Goal: Transaction & Acquisition: Book appointment/travel/reservation

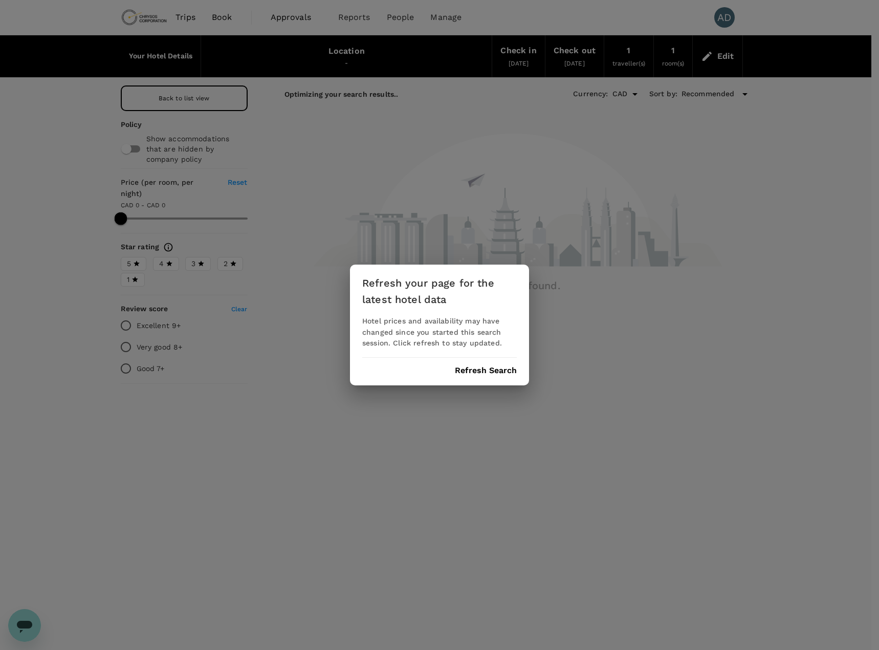
click at [481, 376] on div "Refresh your page for the latest hotel data Hotel prices and availability may h…" at bounding box center [439, 325] width 179 height 121
click at [480, 374] on button "Refresh Search" at bounding box center [486, 370] width 62 height 9
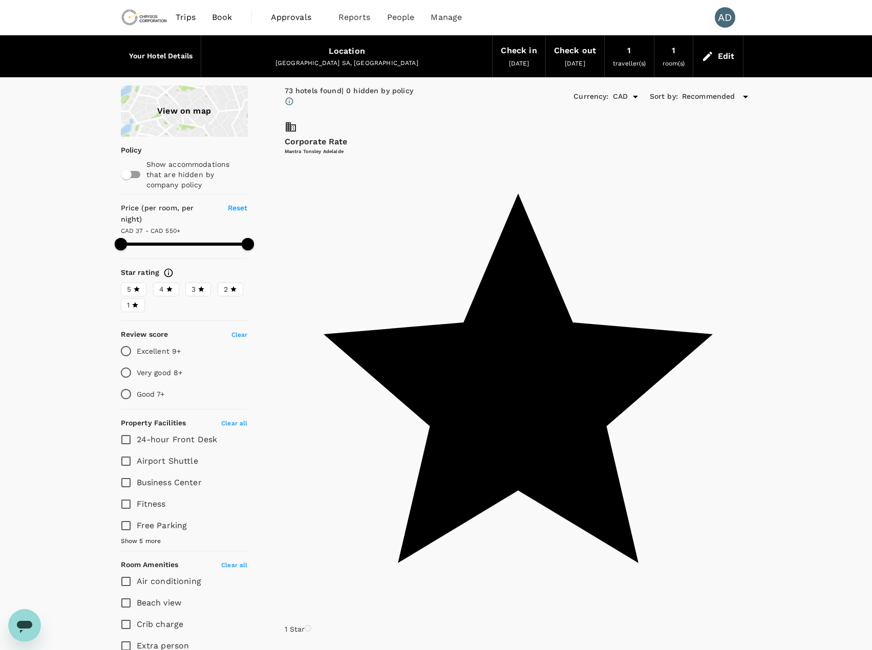
type input "595.08"
drag, startPoint x: 687, startPoint y: 159, endPoint x: 728, endPoint y: 154, distance: 41.8
click at [127, 494] on input "Fitness" at bounding box center [125, 503] width 21 height 21
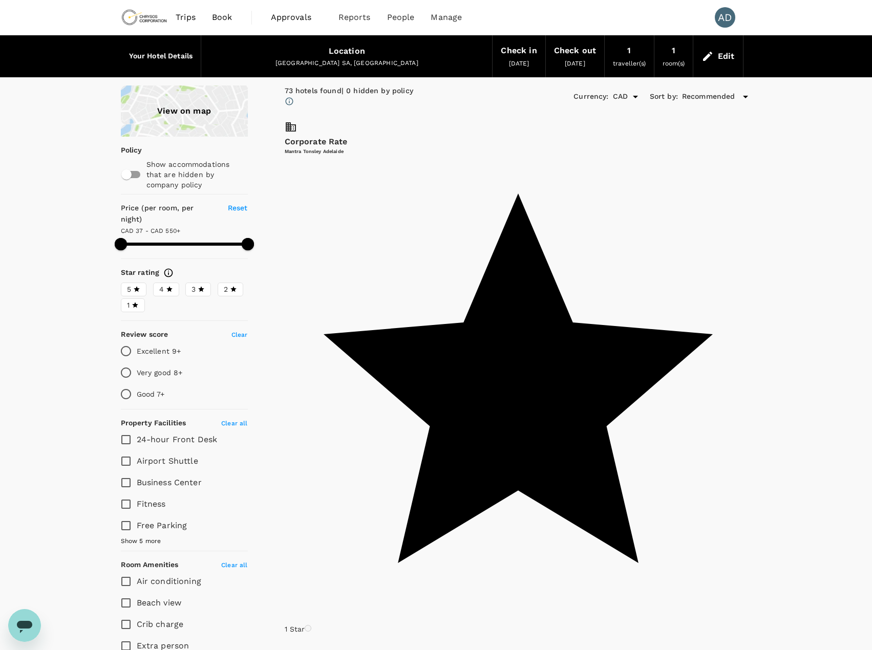
checkbox input "true"
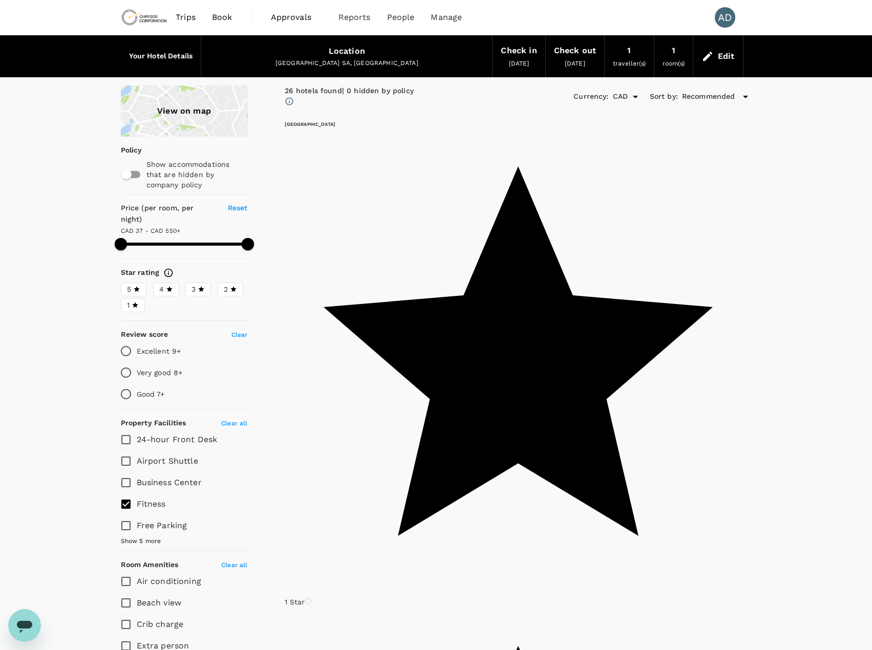
drag, startPoint x: 251, startPoint y: 234, endPoint x: 67, endPoint y: 238, distance: 184.3
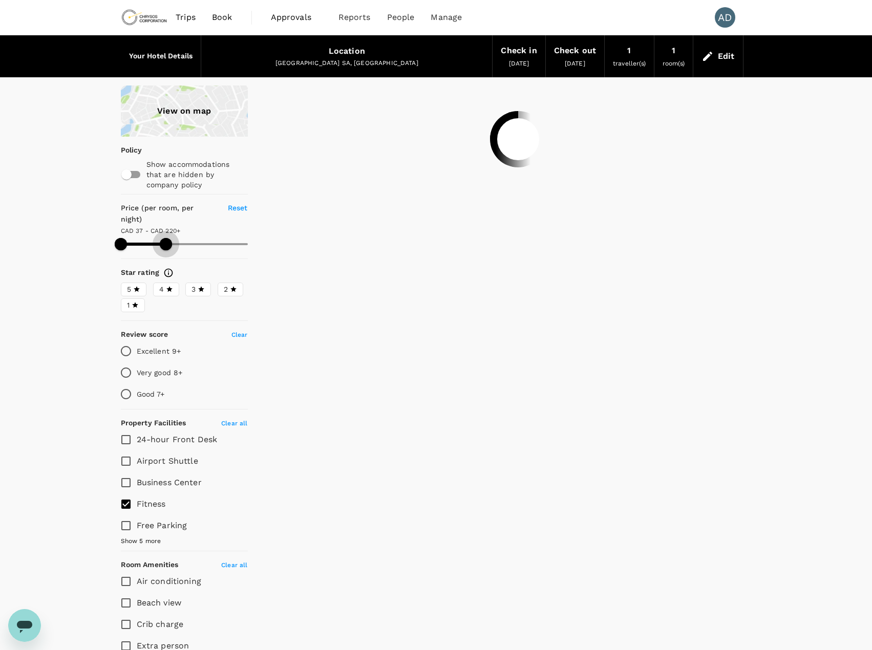
drag, startPoint x: 251, startPoint y: 234, endPoint x: 166, endPoint y: 240, distance: 85.1
click at [166, 240] on span at bounding box center [166, 244] width 12 height 12
type input "238.08"
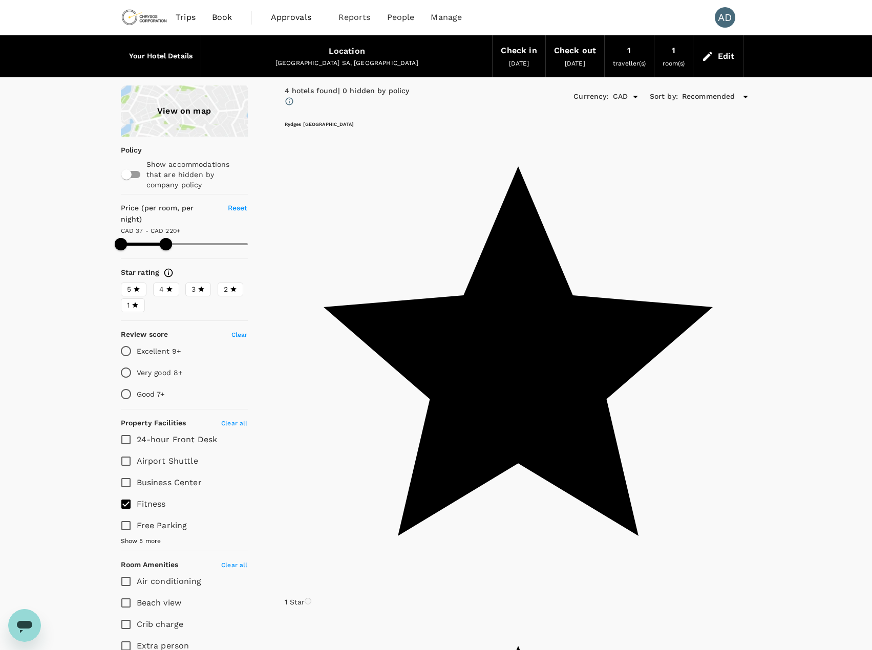
click at [123, 493] on input "Fitness" at bounding box center [125, 503] width 21 height 21
checkbox input "false"
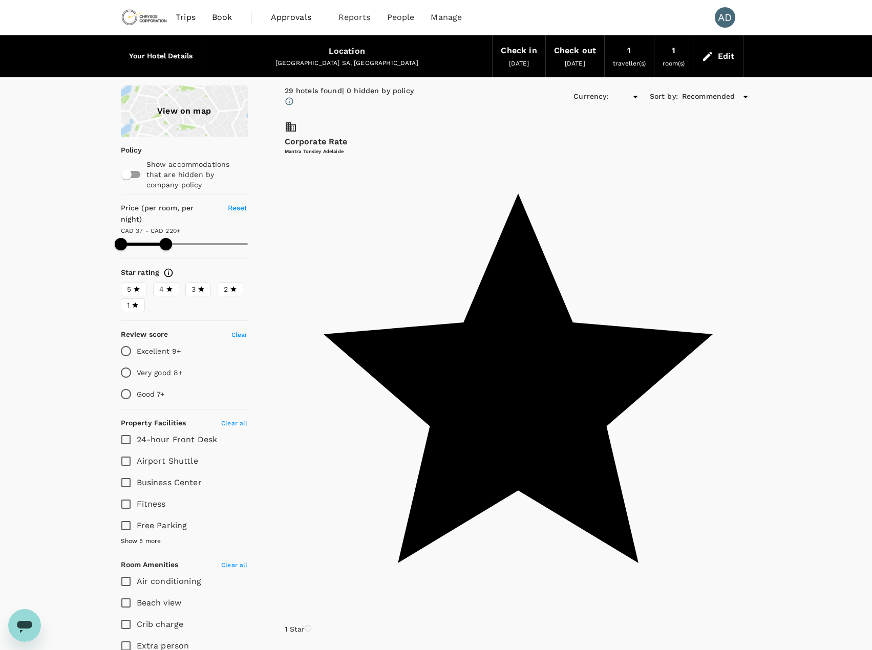
type input "238.08"
type input "CAD"
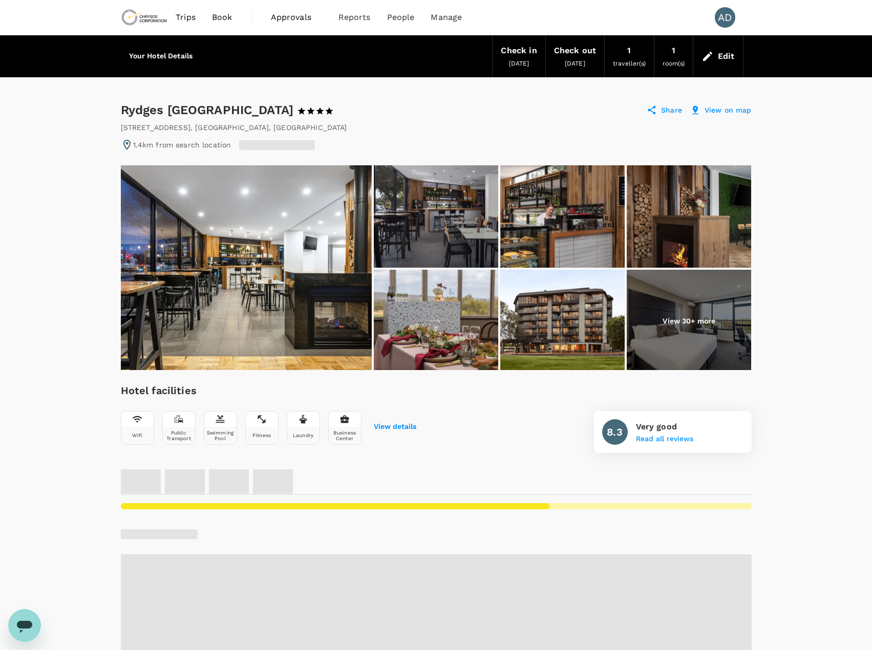
click at [291, 244] on img at bounding box center [246, 267] width 251 height 205
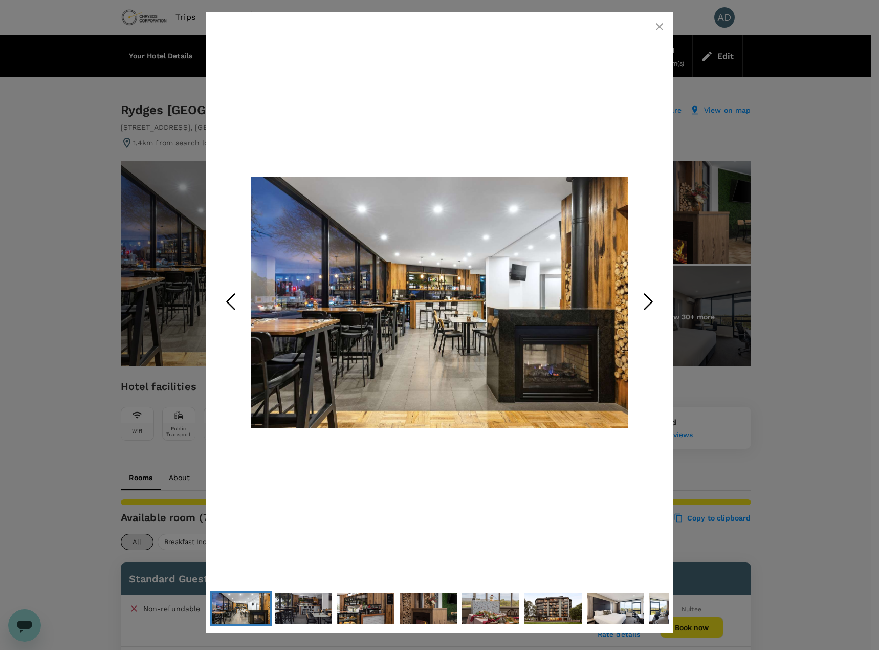
click at [651, 301] on icon "Next Slide" at bounding box center [648, 302] width 31 height 31
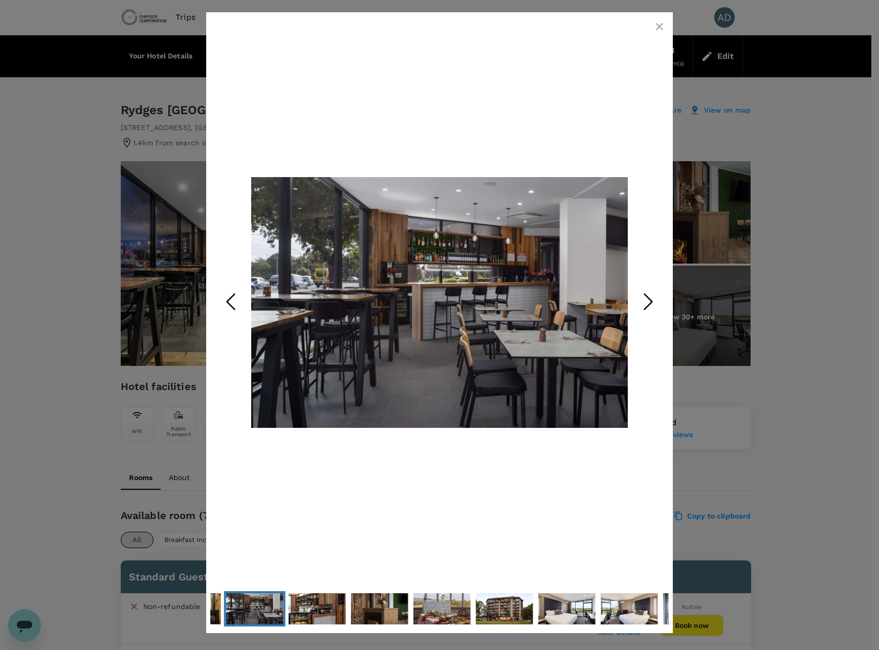
click at [651, 301] on icon "Next Slide" at bounding box center [648, 302] width 31 height 31
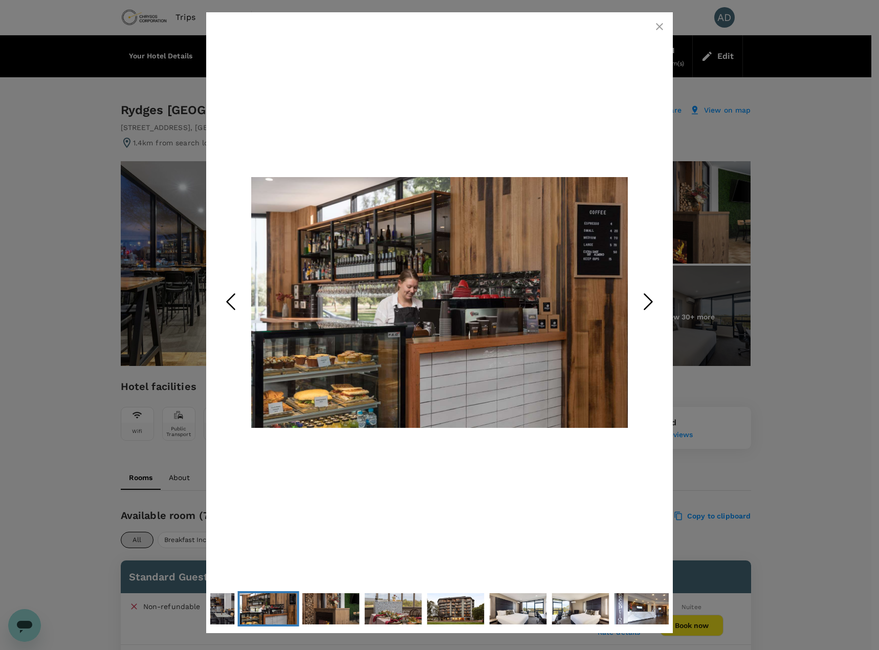
click at [651, 301] on icon "Next Slide" at bounding box center [648, 302] width 31 height 31
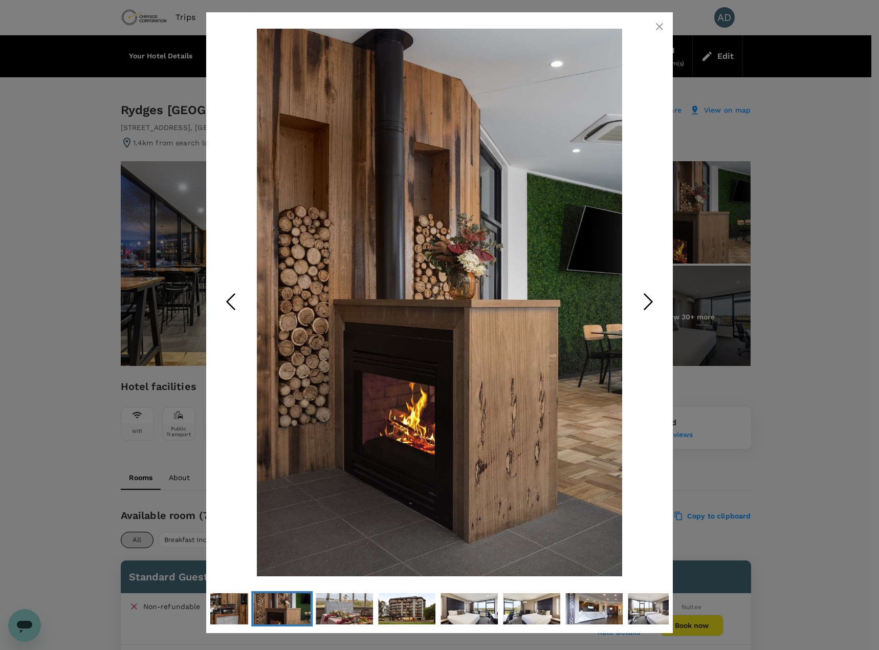
click at [651, 301] on icon "Next Slide" at bounding box center [648, 302] width 31 height 31
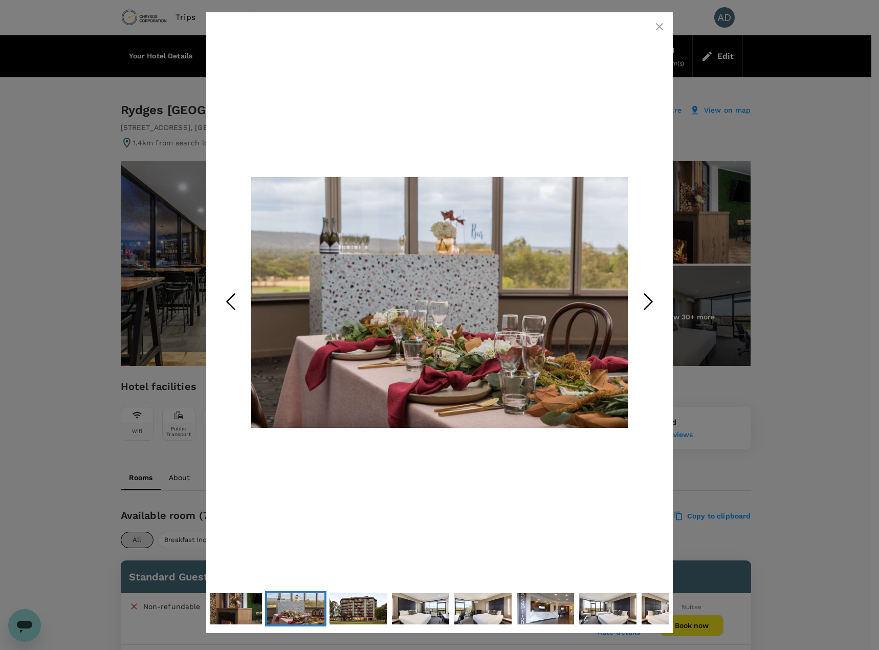
click at [651, 301] on icon "Next Slide" at bounding box center [648, 302] width 31 height 31
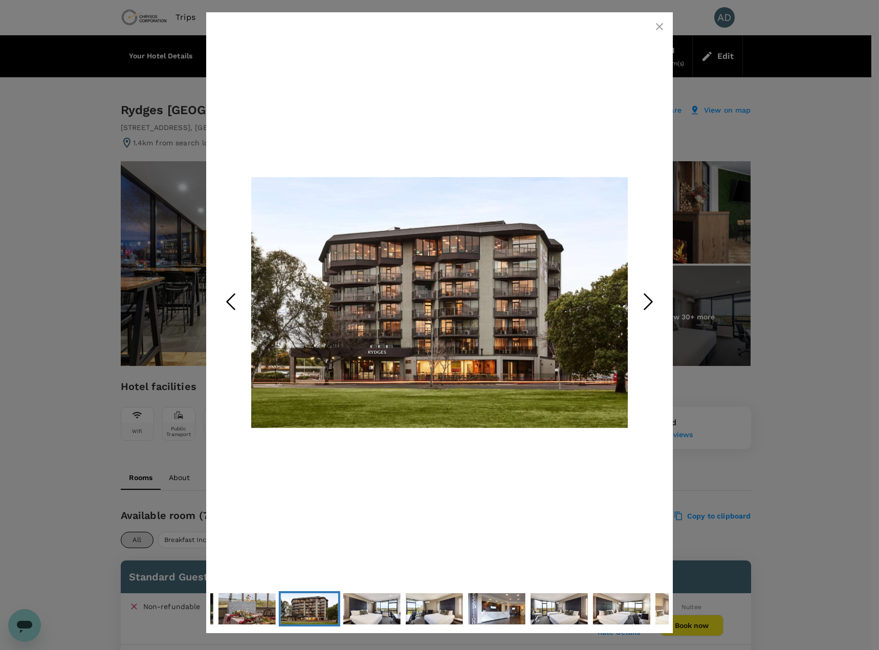
click at [651, 301] on icon "Next Slide" at bounding box center [648, 302] width 31 height 31
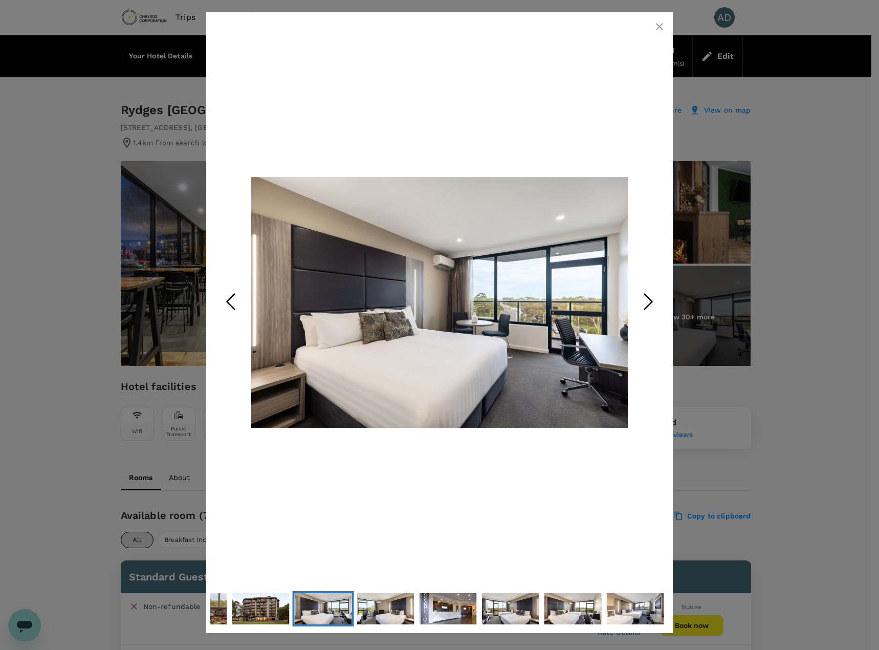
click at [651, 301] on icon "Next Slide" at bounding box center [648, 302] width 31 height 31
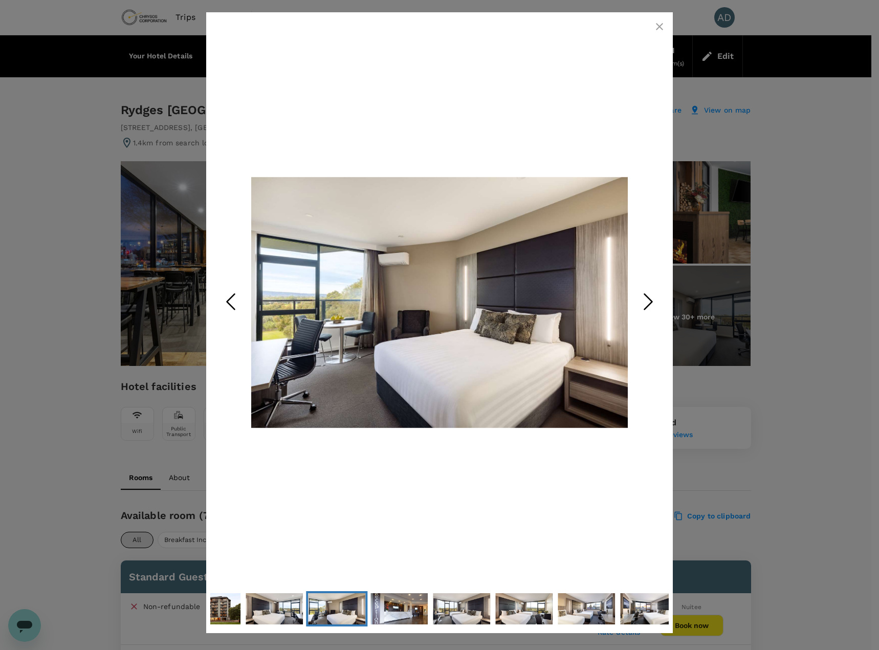
click at [651, 301] on icon "Next Slide" at bounding box center [648, 302] width 31 height 31
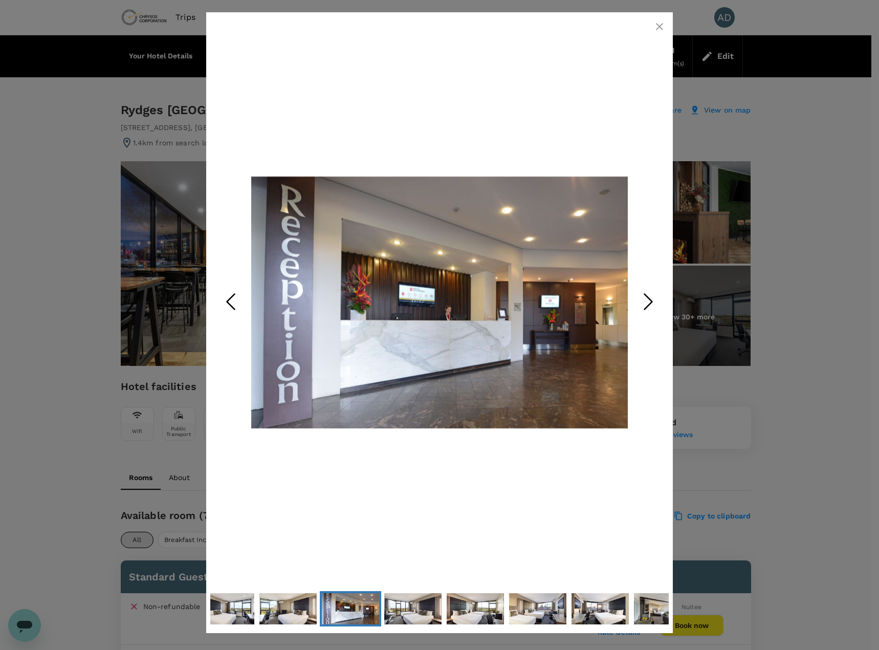
click at [651, 301] on icon "Next Slide" at bounding box center [648, 302] width 31 height 31
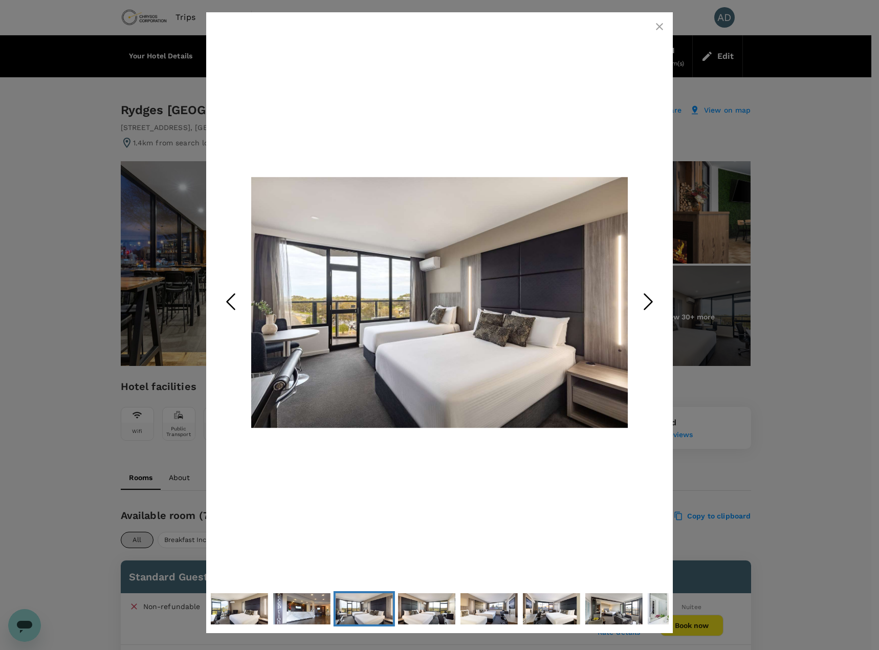
click at [651, 301] on icon "Next Slide" at bounding box center [648, 302] width 31 height 31
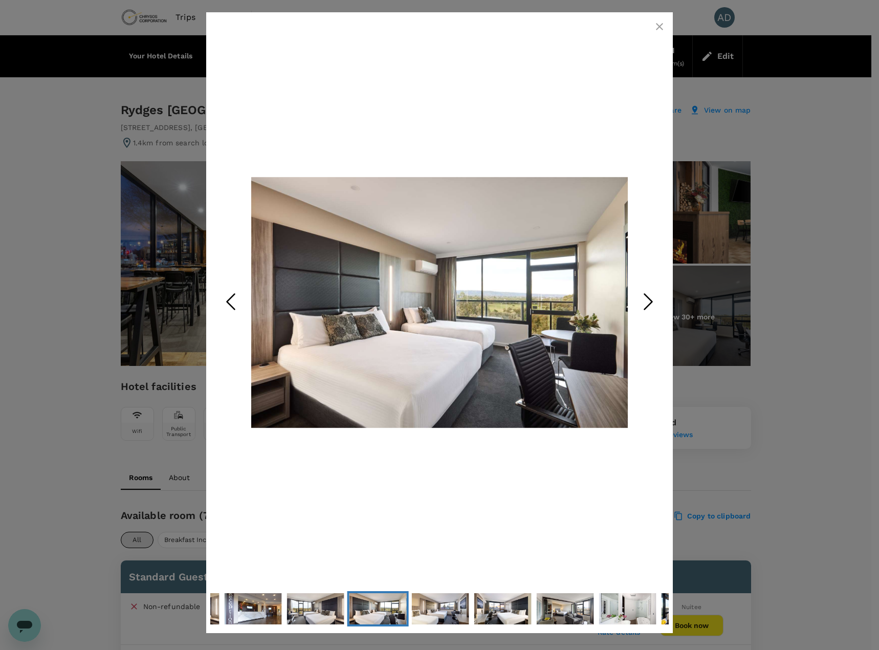
click at [651, 301] on icon "Next Slide" at bounding box center [648, 302] width 31 height 31
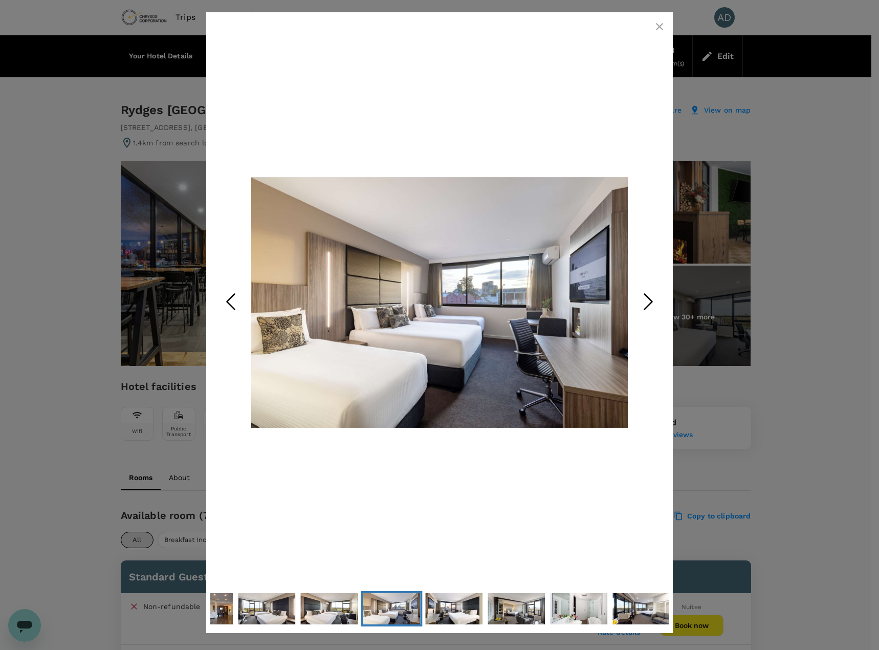
click at [651, 301] on icon "Next Slide" at bounding box center [648, 302] width 31 height 31
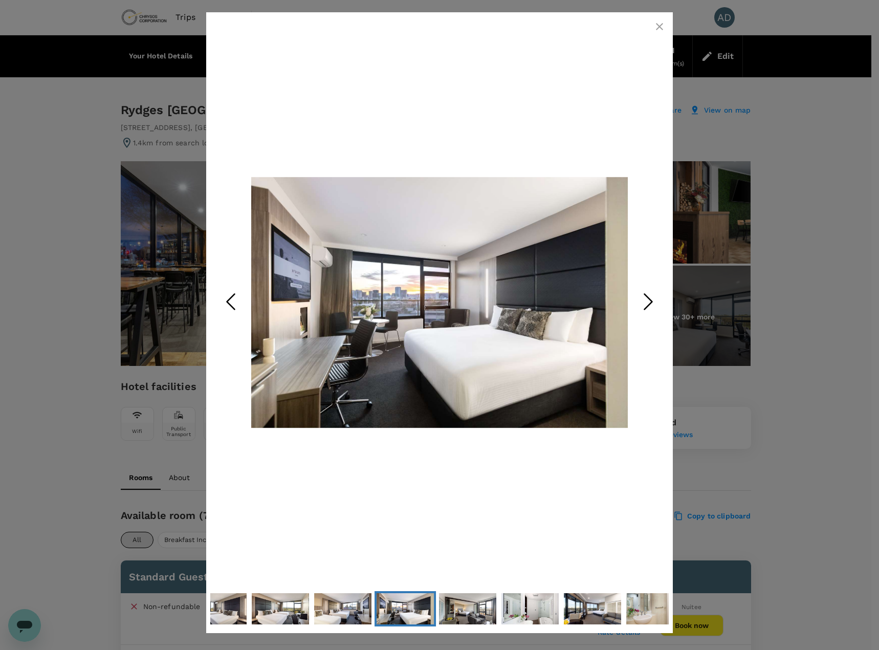
click at [651, 301] on icon "Next Slide" at bounding box center [648, 302] width 31 height 31
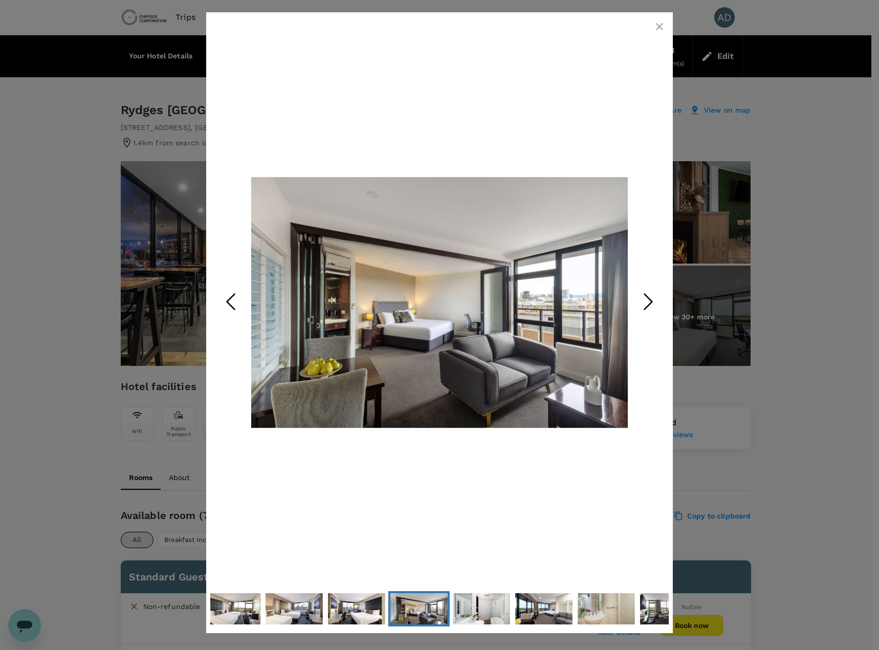
click at [651, 301] on icon "Next Slide" at bounding box center [648, 302] width 31 height 31
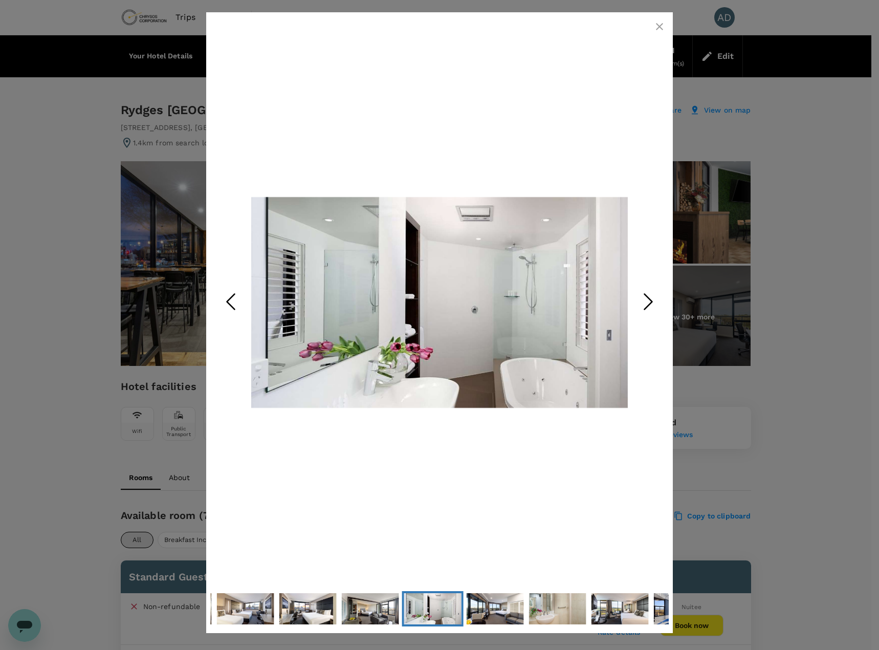
click at [651, 301] on icon "Next Slide" at bounding box center [648, 302] width 31 height 31
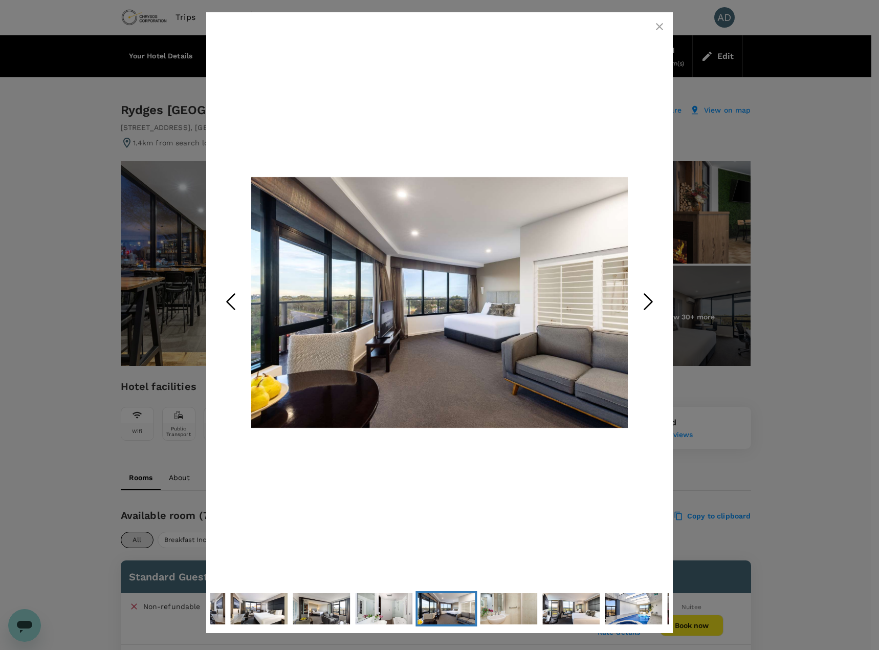
click at [651, 301] on icon "Next Slide" at bounding box center [648, 302] width 31 height 31
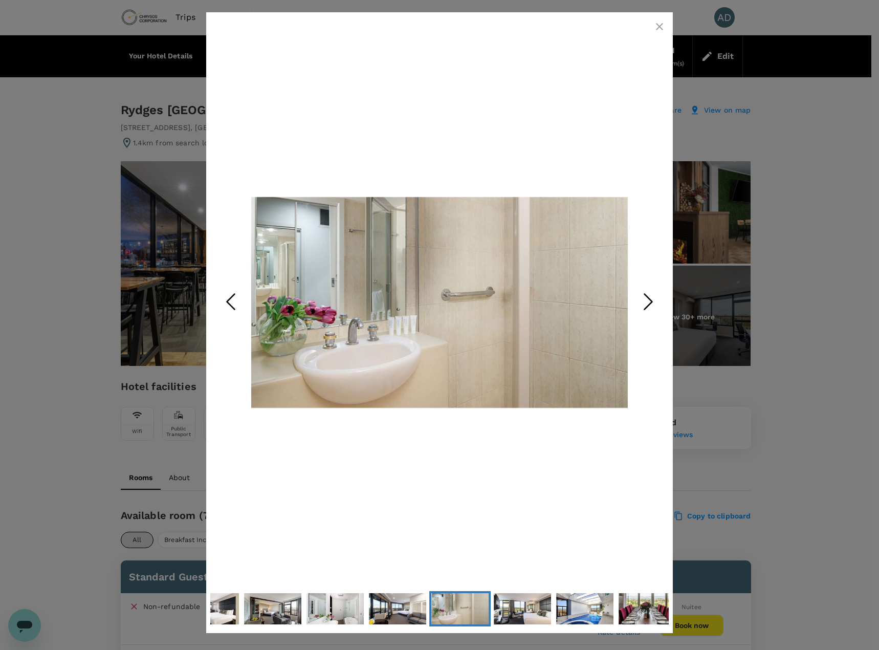
click at [651, 301] on icon "Next Slide" at bounding box center [648, 302] width 31 height 31
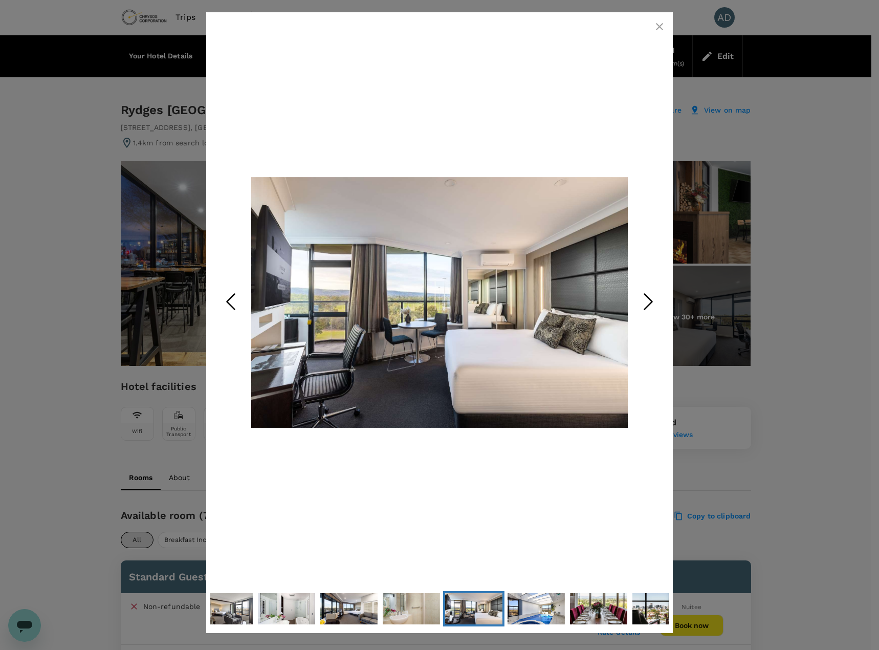
click at [663, 23] on icon "button" at bounding box center [660, 26] width 12 height 12
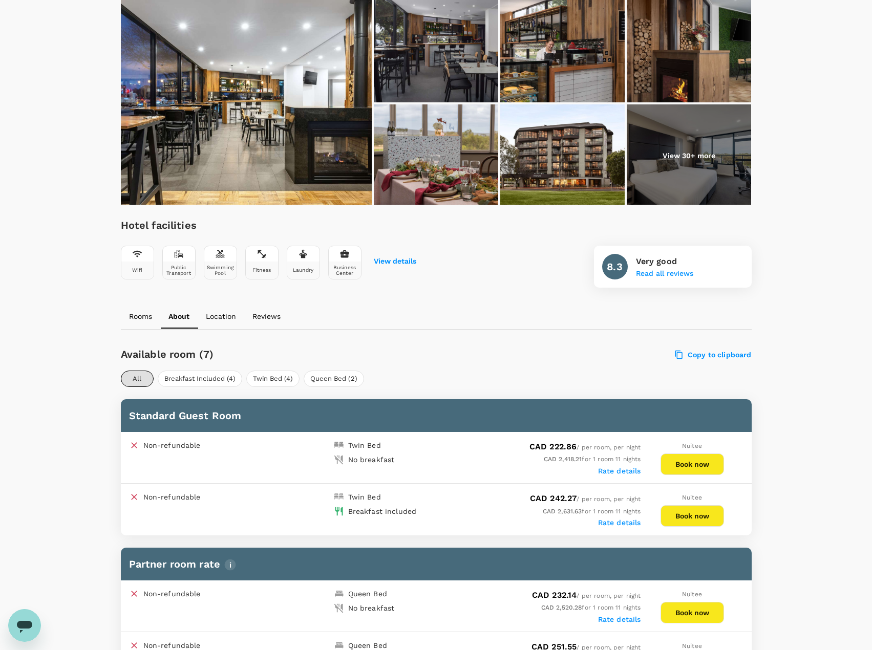
scroll to position [154, 0]
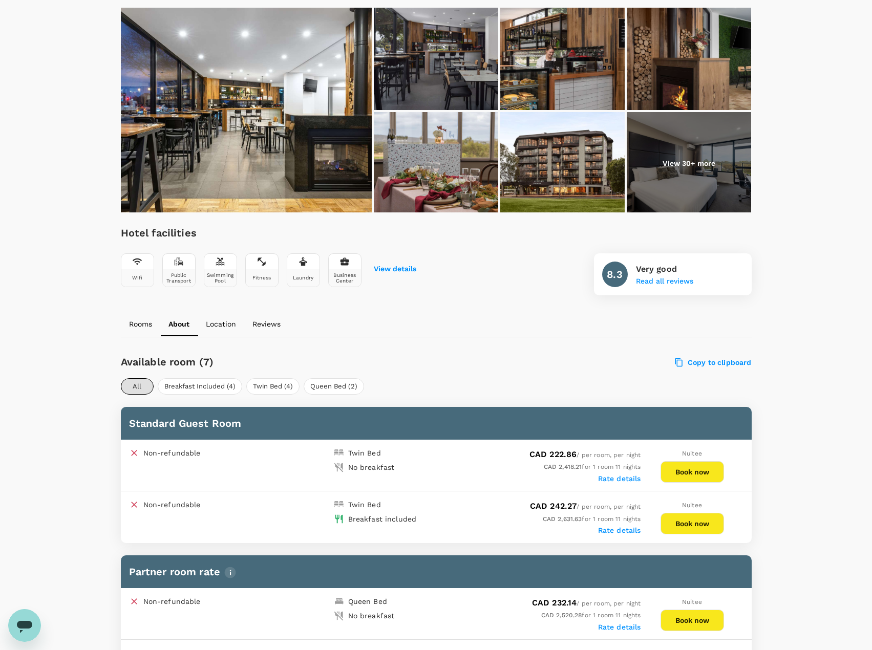
drag, startPoint x: 83, startPoint y: 483, endPoint x: 59, endPoint y: 248, distance: 236.6
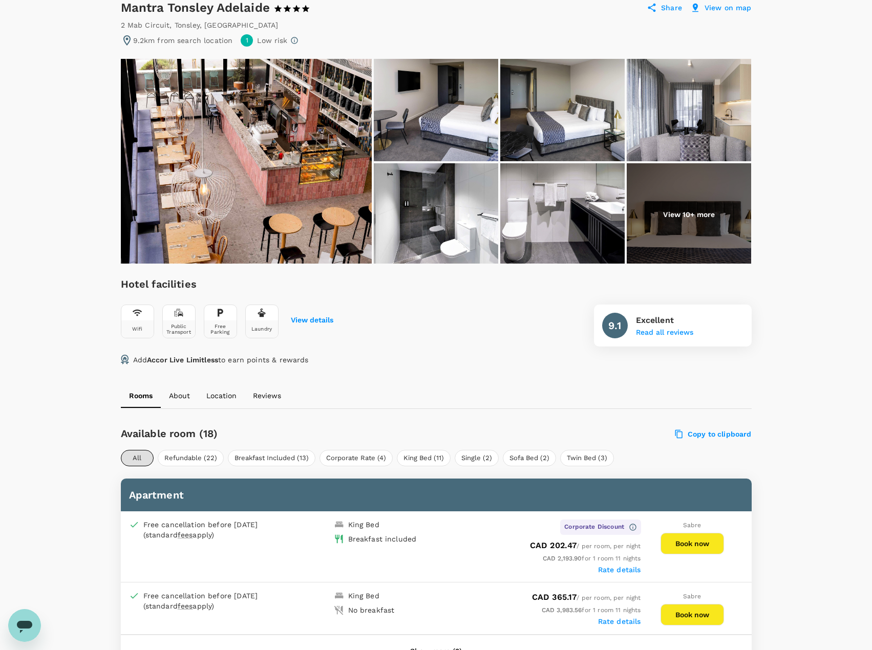
scroll to position [154, 0]
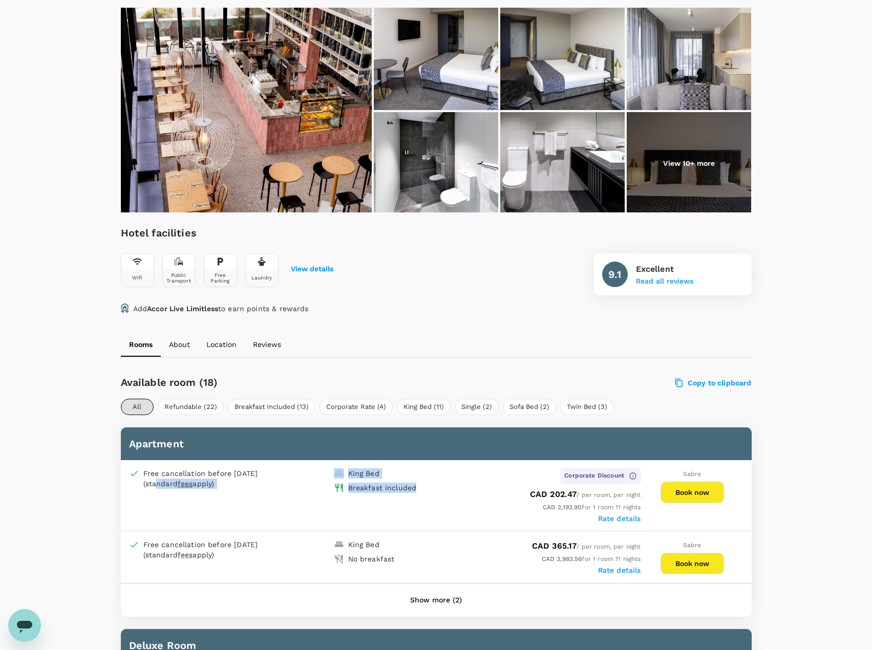
drag, startPoint x: 420, startPoint y: 489, endPoint x: 325, endPoint y: 471, distance: 96.4
click at [325, 471] on div "Free cancellation before 01 Nov 2025 (standard fees apply) King Bed Breakfast i…" at bounding box center [436, 495] width 630 height 71
click at [327, 485] on div "Free cancellation before 01 Nov 2025 (standard fees apply)" at bounding box center [229, 476] width 209 height 25
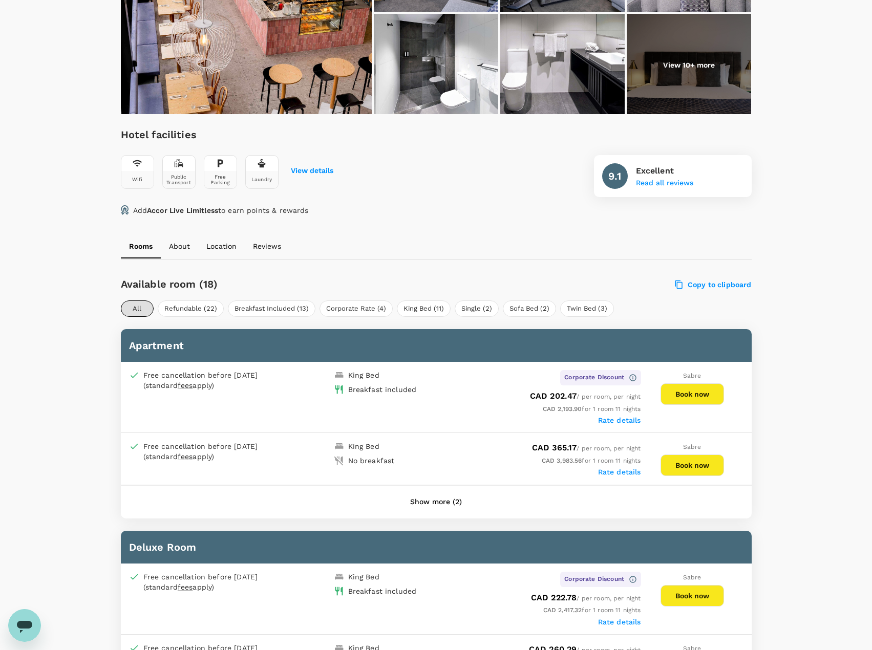
scroll to position [256, 0]
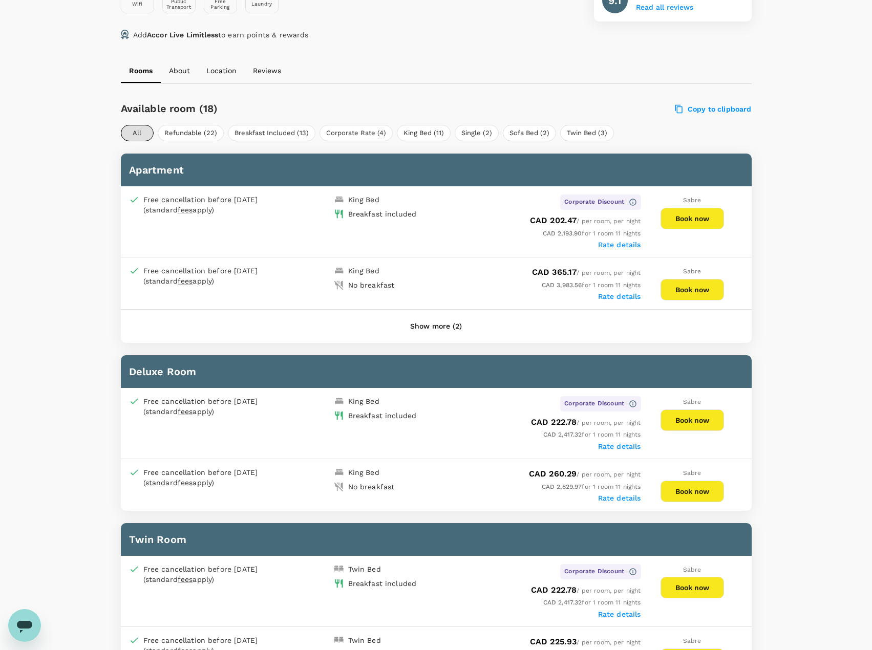
scroll to position [409, 0]
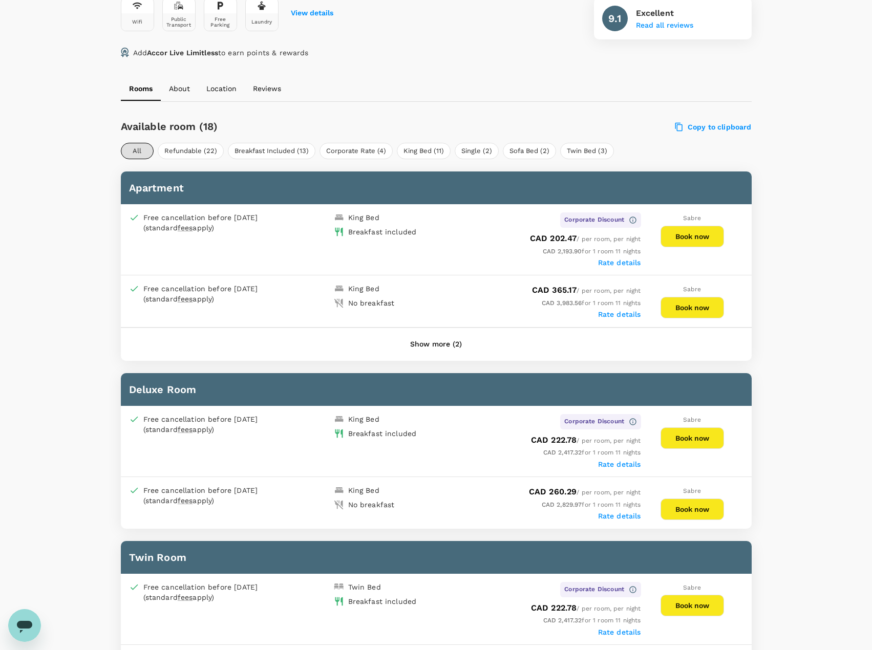
click at [704, 235] on button "Book now" at bounding box center [691, 236] width 63 height 21
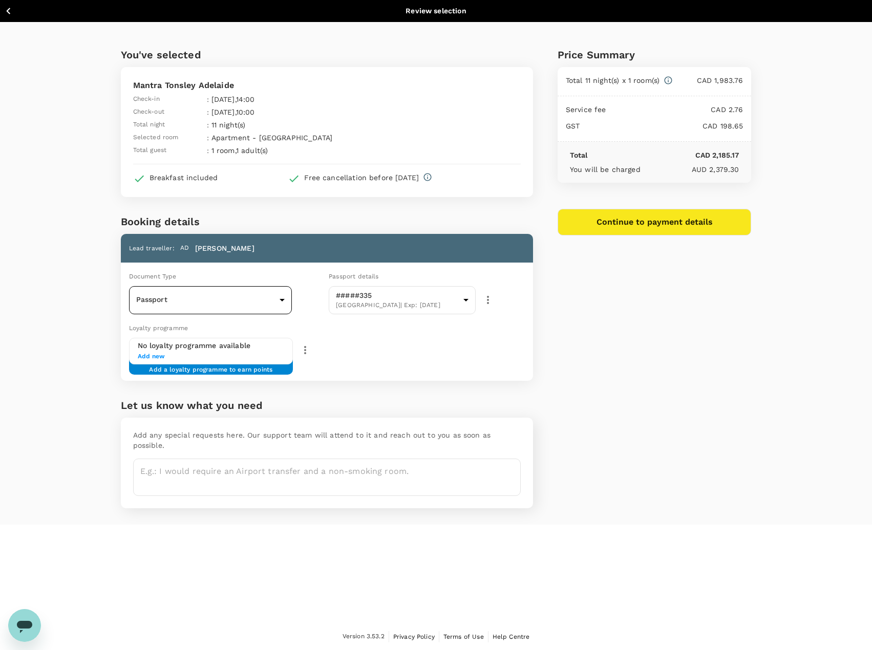
click at [161, 298] on body "Back to hotel details Review selection You've selected Mantra Tonsley Adelaide …" at bounding box center [436, 325] width 872 height 650
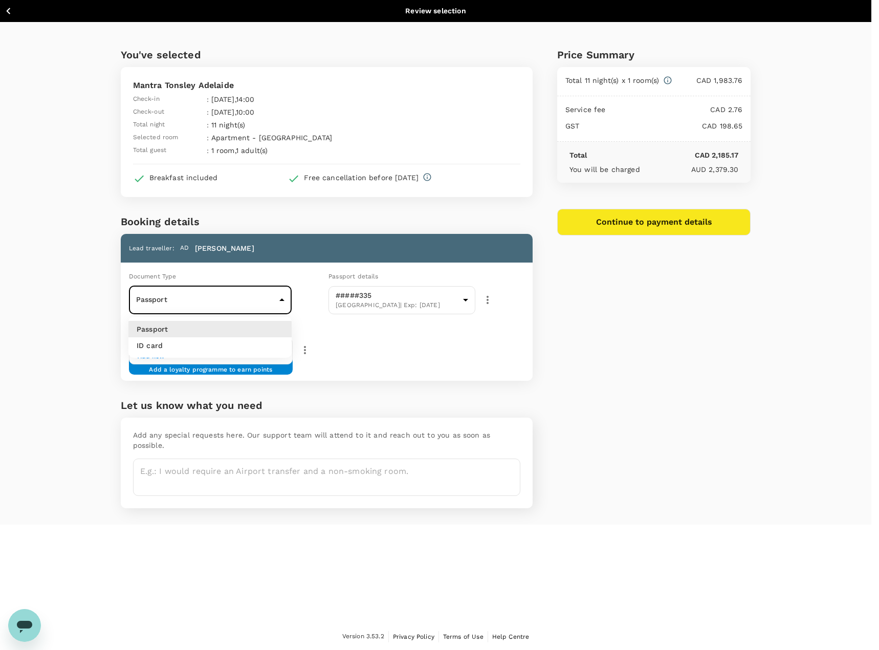
click at [161, 298] on div at bounding box center [439, 325] width 879 height 650
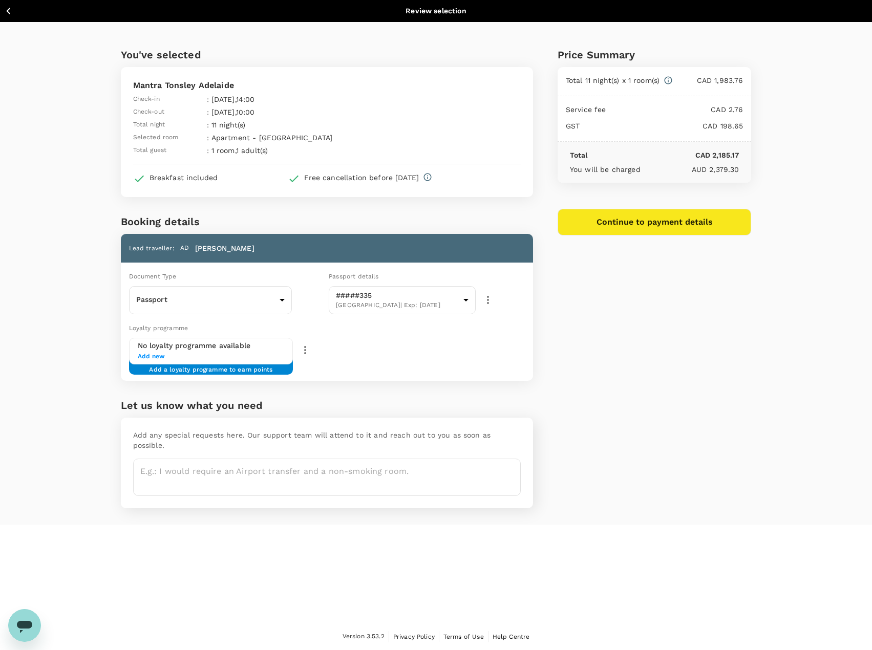
click at [68, 342] on div "You've selected Mantra Tonsley Adelaide Check-in : 02 Nov 2025 , 14:00 Check-ou…" at bounding box center [436, 273] width 872 height 503
click at [193, 353] on span "Add new" at bounding box center [211, 357] width 147 height 10
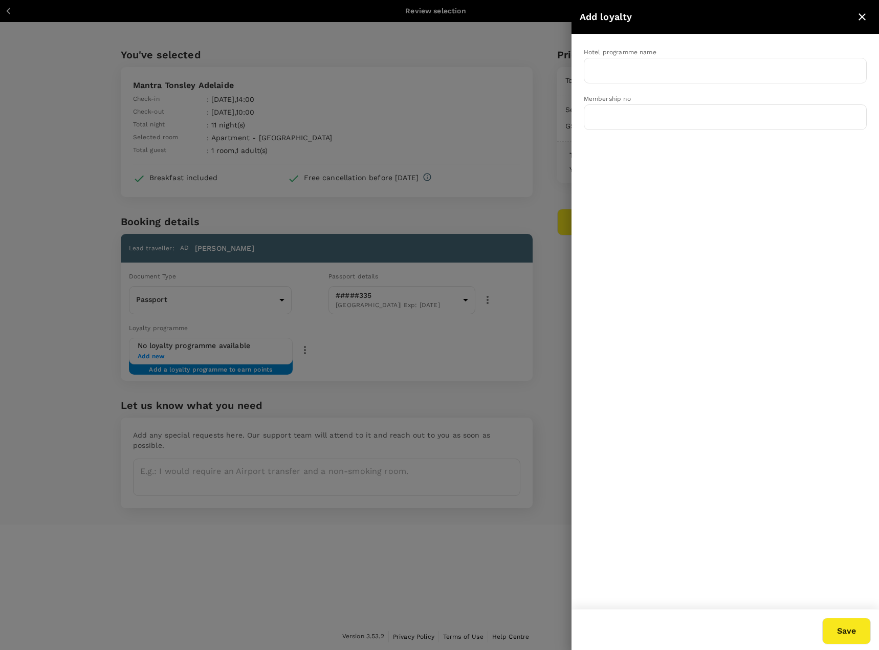
click at [865, 19] on icon "close" at bounding box center [862, 16] width 7 height 7
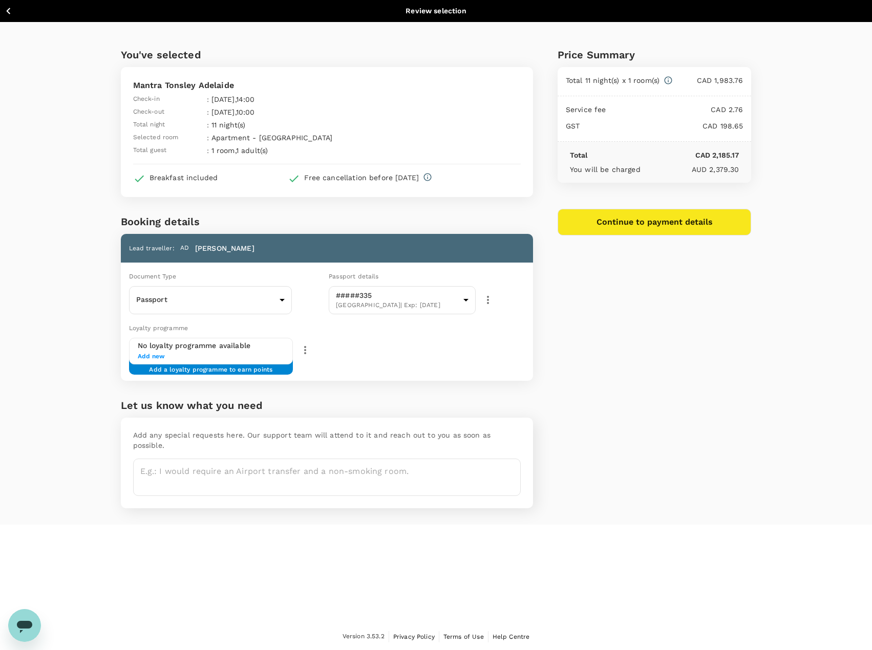
click at [59, 463] on div "You've selected Mantra Tonsley Adelaide Check-in : 02 Nov 2025 , 14:00 Check-ou…" at bounding box center [436, 273] width 872 height 503
click at [643, 226] on button "Continue to payment details" at bounding box center [654, 222] width 194 height 27
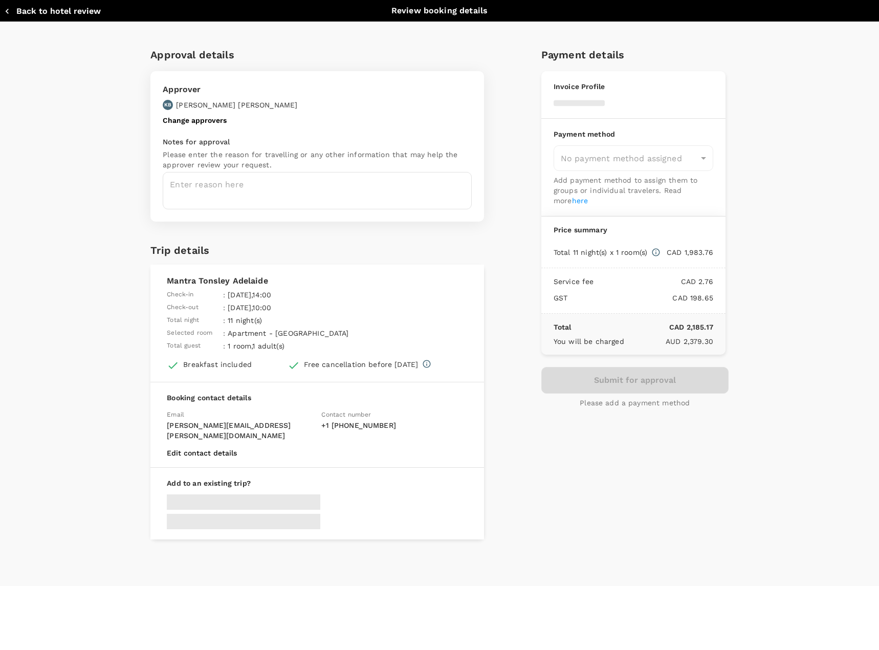
type input "9c4289b1-14a3-4119-8736-521306e5ca8f"
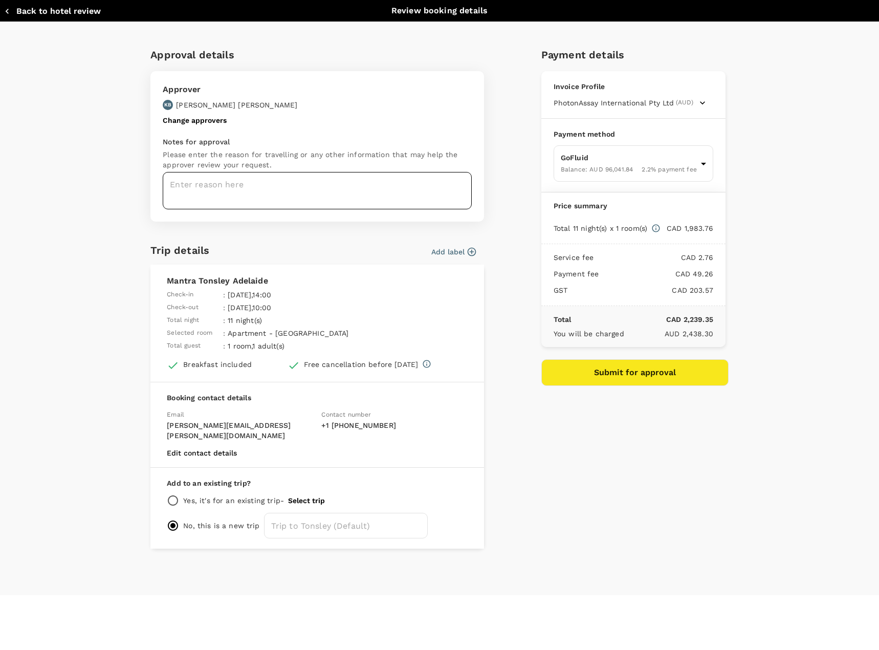
click at [267, 192] on textarea at bounding box center [317, 190] width 309 height 37
type textarea "Rem processes rebuild Team catch up"
click at [620, 361] on button "Submit for approval" at bounding box center [634, 372] width 187 height 27
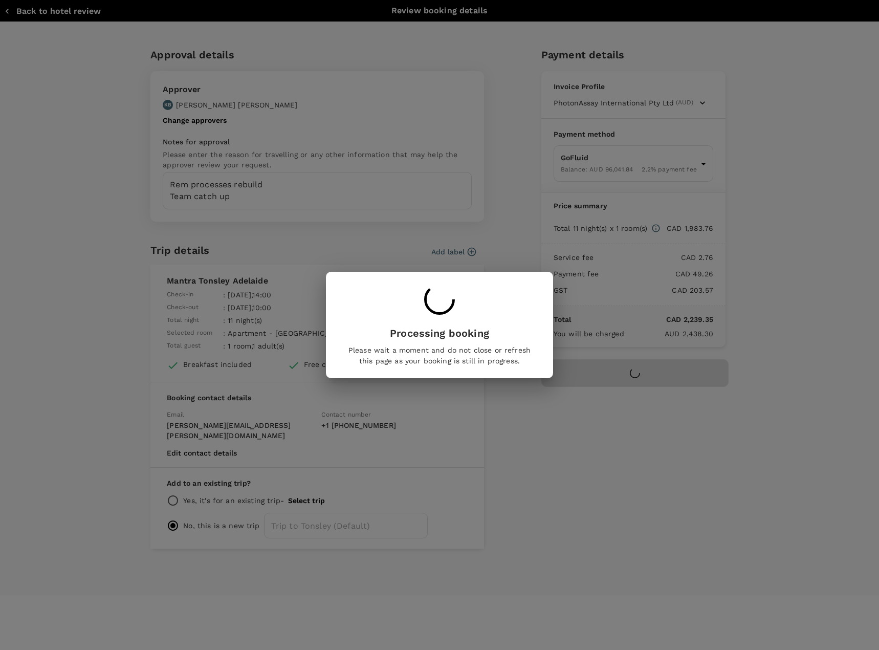
click at [453, 364] on p "Please wait a moment and do not close or refresh this page as your booking is s…" at bounding box center [439, 355] width 186 height 20
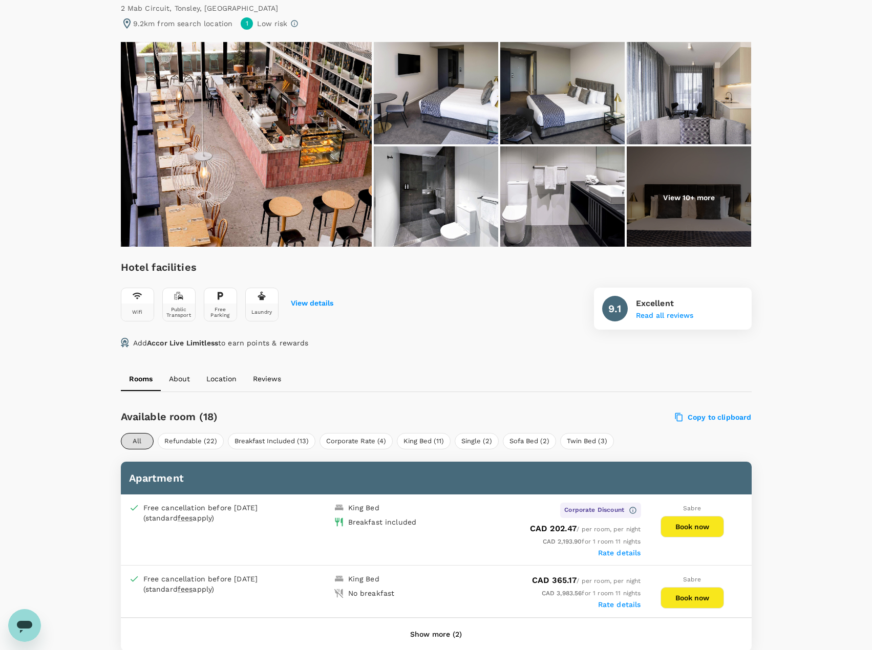
scroll to position [256, 0]
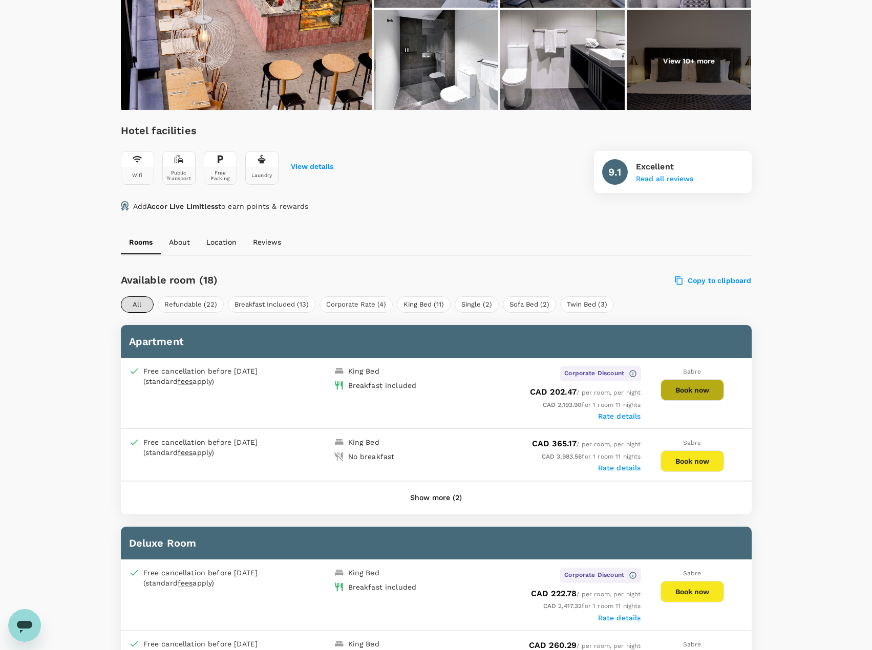
click at [681, 393] on button "Book now" at bounding box center [691, 389] width 63 height 21
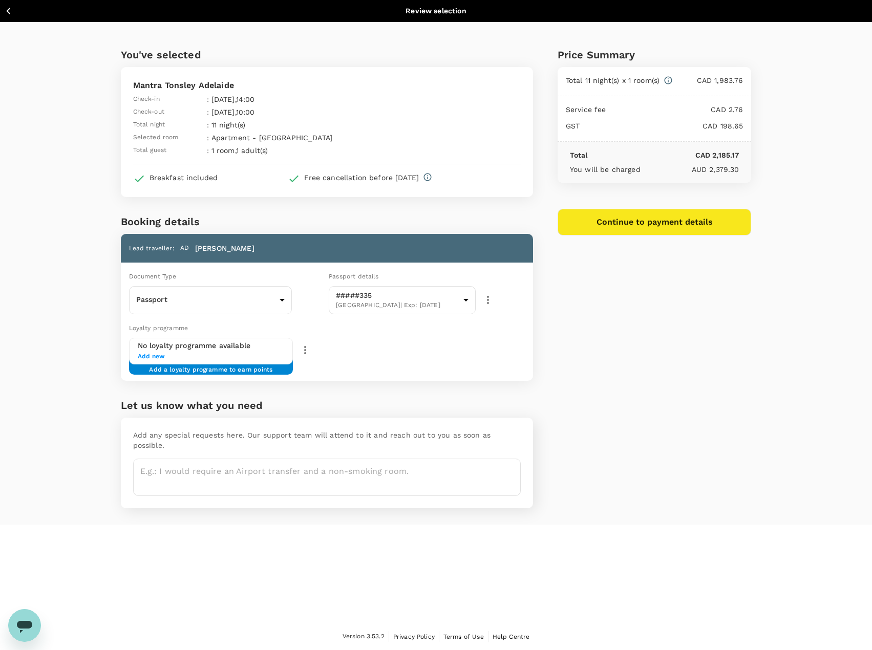
click at [633, 221] on button "Continue to payment details" at bounding box center [654, 222] width 194 height 27
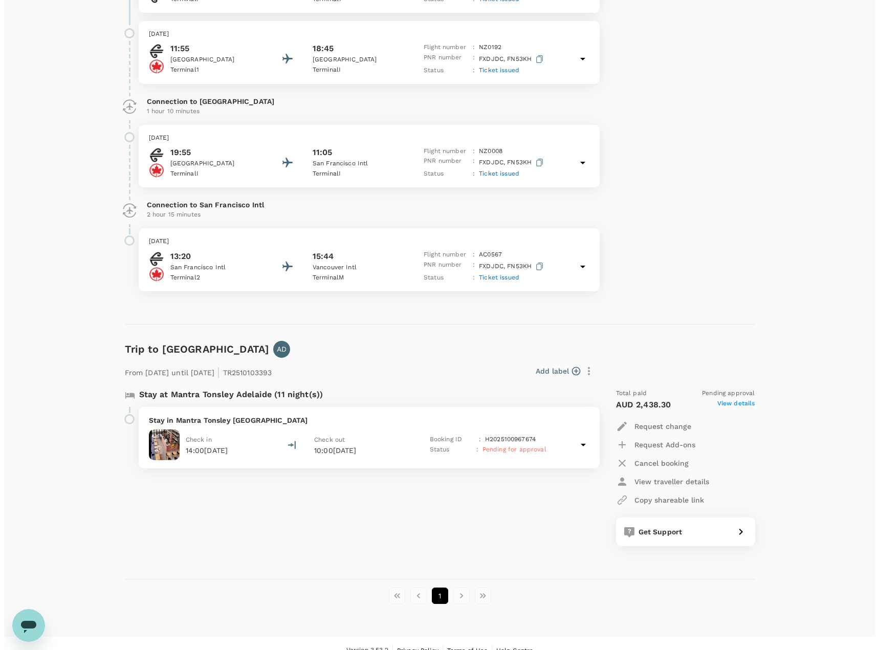
scroll to position [496, 0]
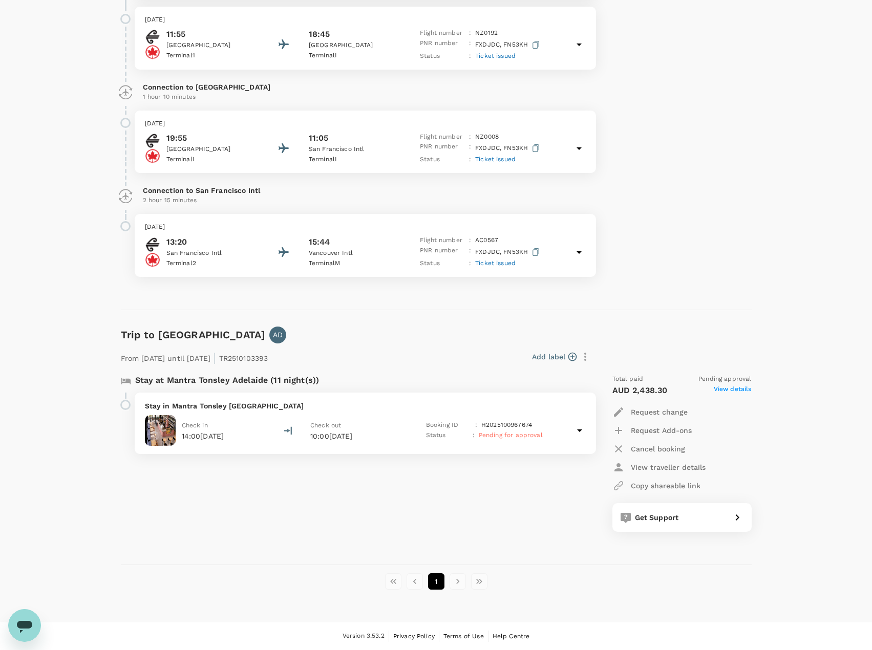
click at [579, 429] on icon at bounding box center [579, 430] width 12 height 12
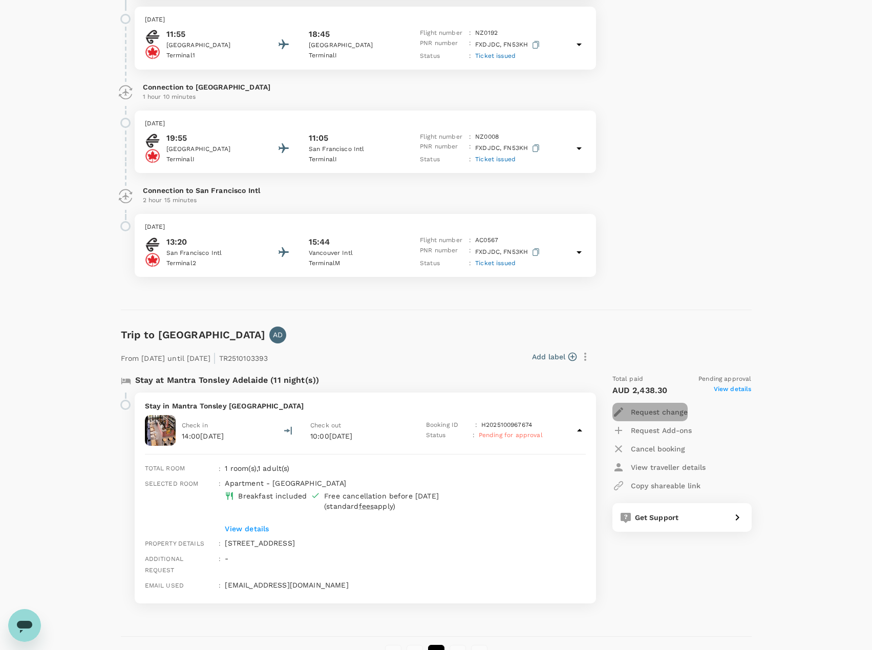
click at [654, 416] on p "Request change" at bounding box center [658, 412] width 57 height 10
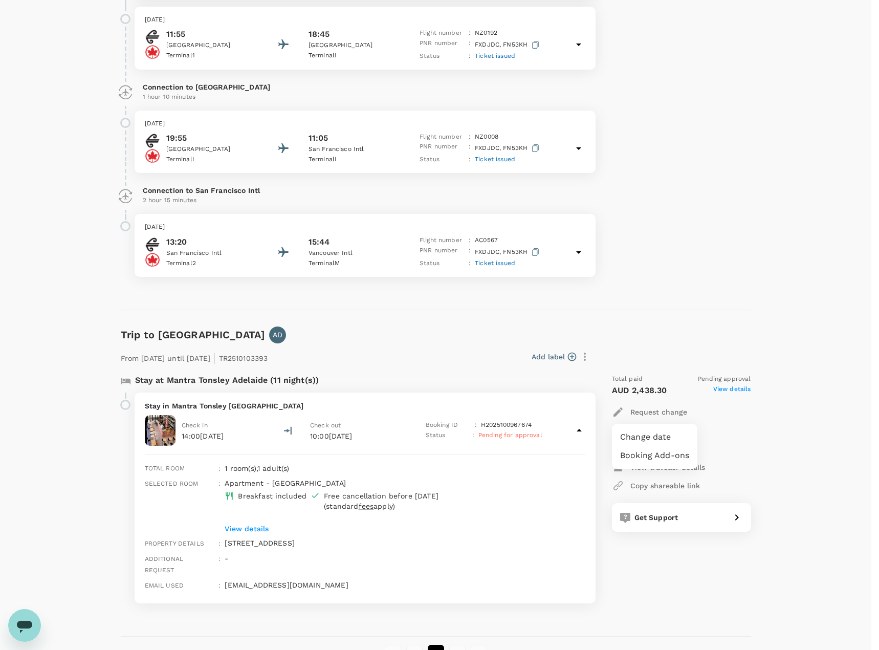
click at [735, 435] on div at bounding box center [439, 325] width 879 height 650
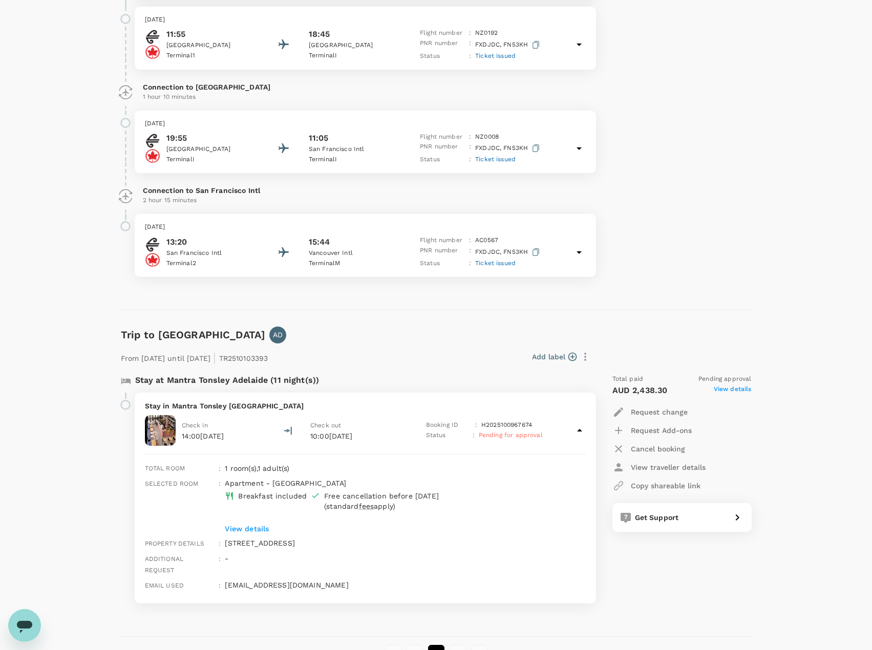
click at [657, 472] on p "View traveller details" at bounding box center [667, 467] width 75 height 10
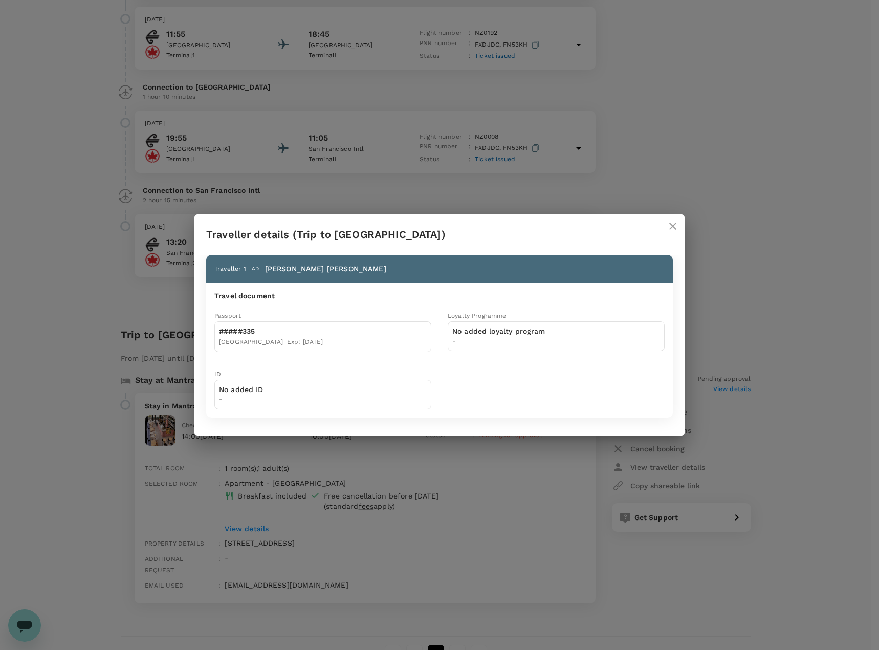
click at [670, 221] on icon "close" at bounding box center [673, 226] width 12 height 12
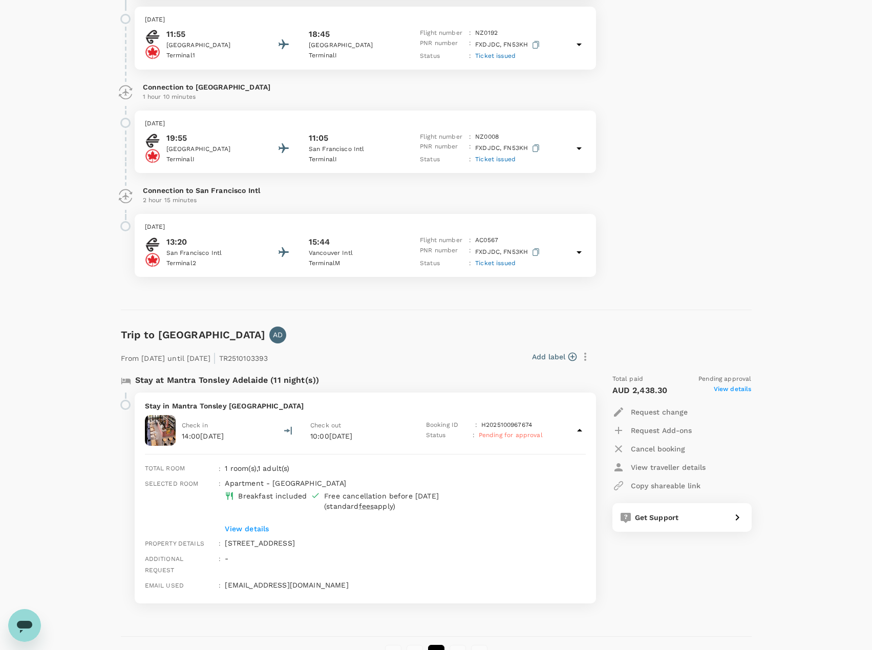
click at [548, 358] on button "Add label" at bounding box center [554, 357] width 45 height 10
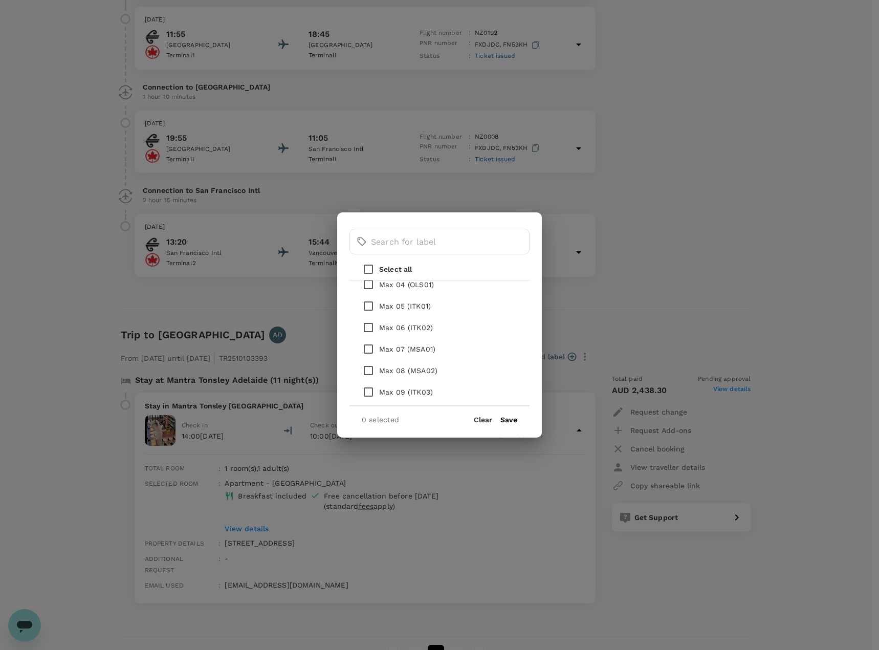
scroll to position [256, 0]
click at [483, 420] on button "Clear" at bounding box center [483, 420] width 18 height 8
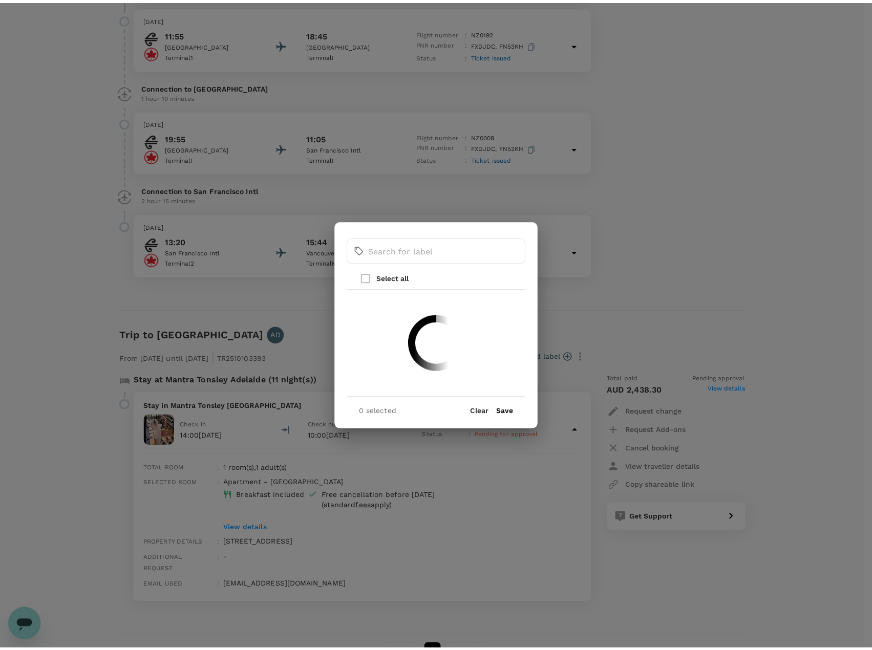
scroll to position [0, 0]
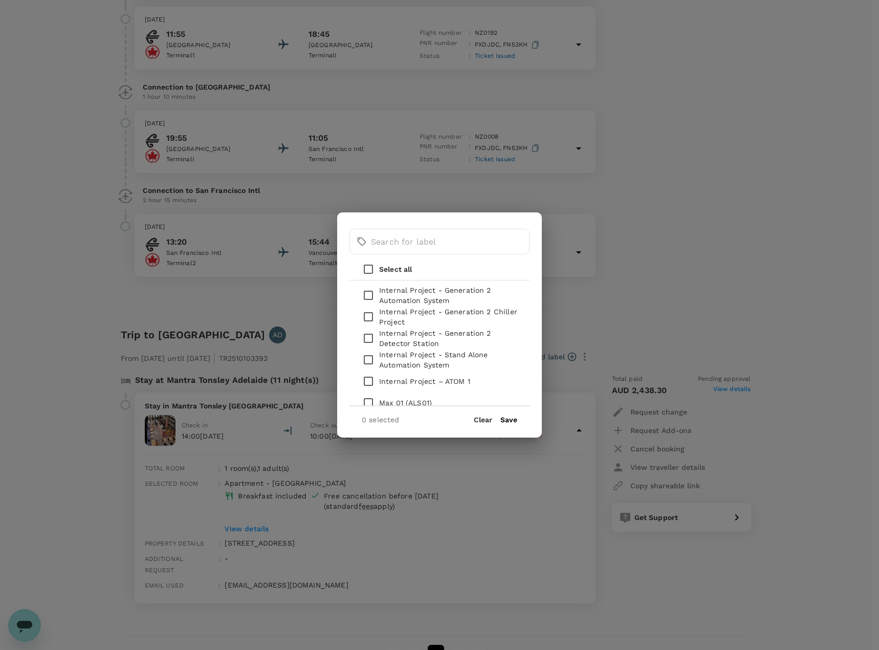
click at [700, 292] on div "​ ​ Select all Internal Project - Generation 2 Automation System Internal Proje…" at bounding box center [439, 325] width 879 height 650
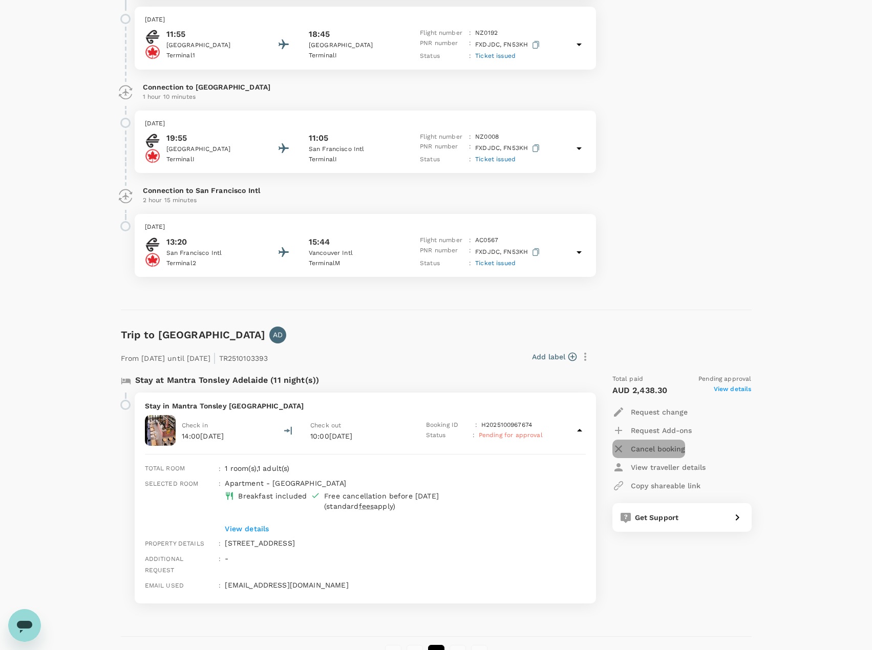
click at [649, 449] on p "Cancel booking" at bounding box center [657, 449] width 54 height 10
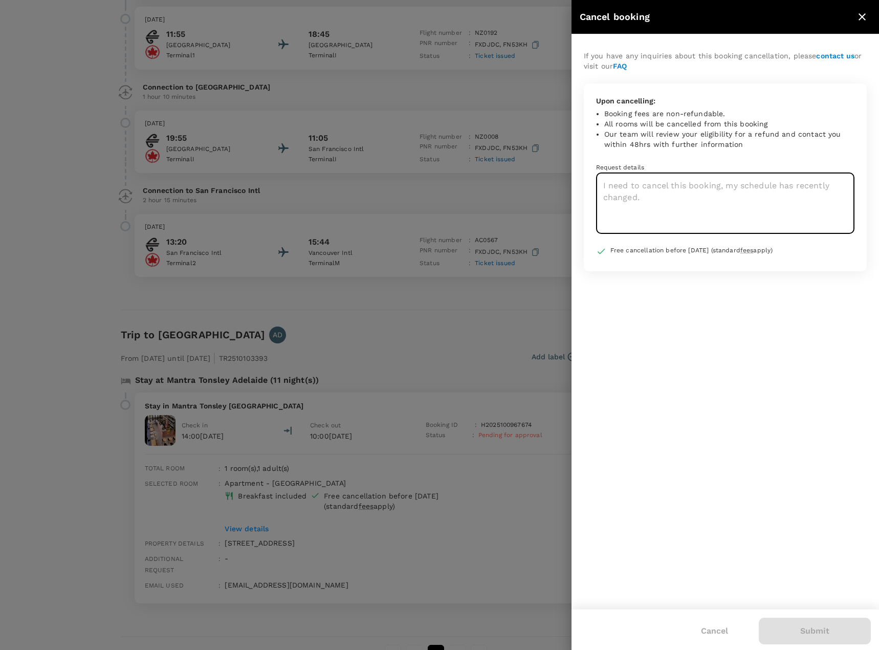
click at [627, 196] on textarea at bounding box center [725, 203] width 258 height 61
click at [861, 17] on icon "close" at bounding box center [862, 17] width 12 height 12
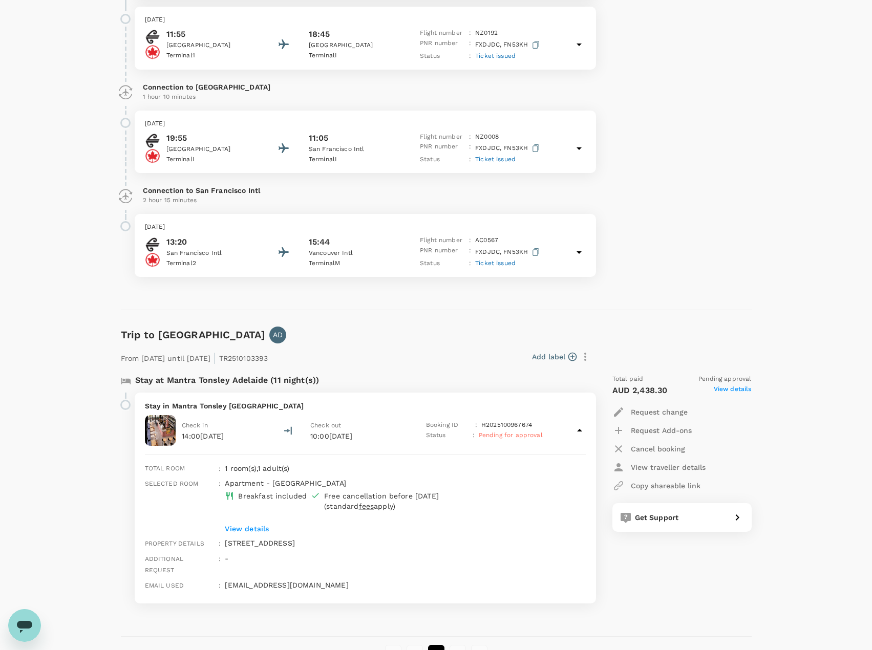
click at [730, 390] on span "View details" at bounding box center [732, 390] width 38 height 12
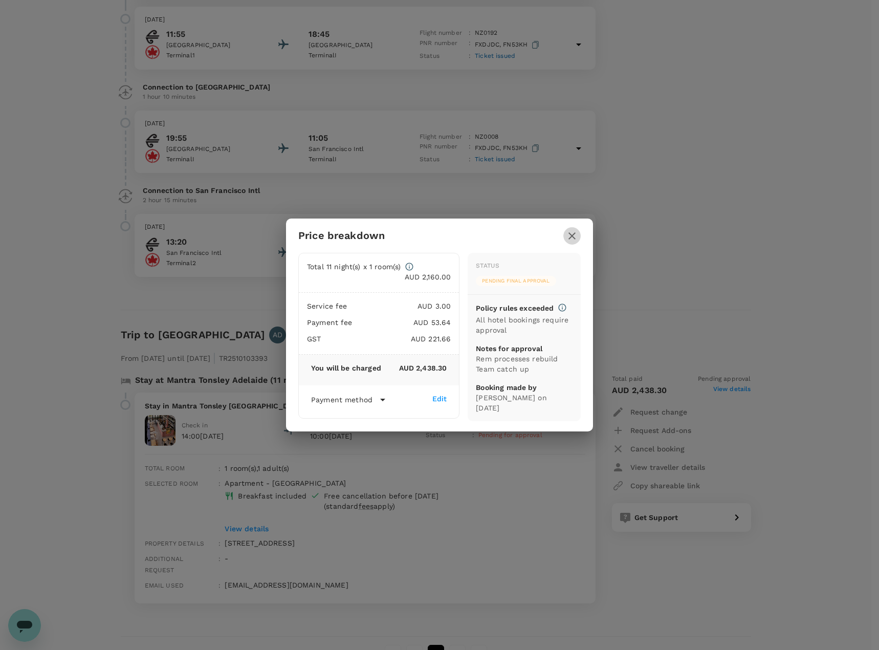
click at [574, 237] on icon "button" at bounding box center [572, 236] width 12 height 12
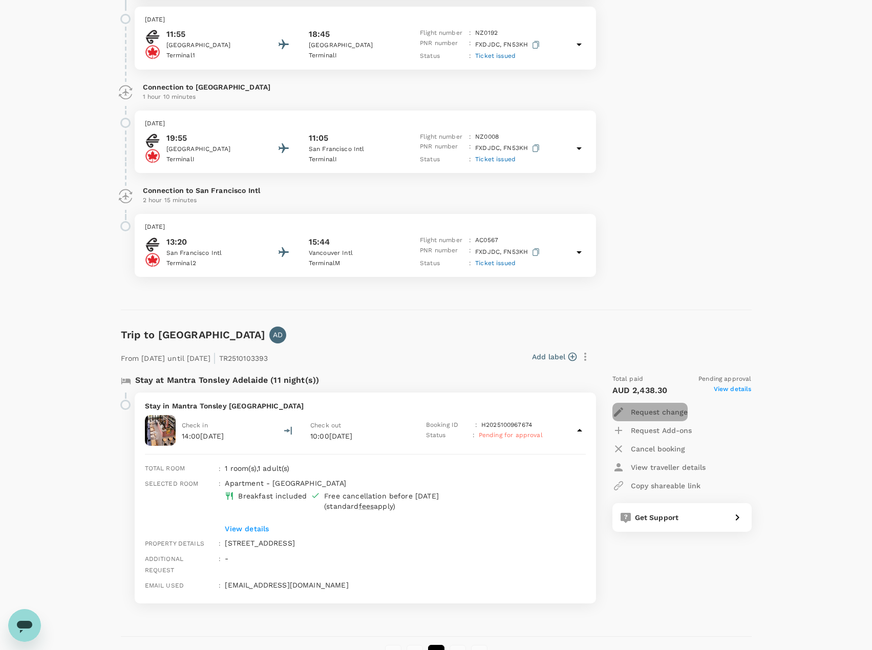
click at [645, 412] on p "Request change" at bounding box center [658, 412] width 57 height 10
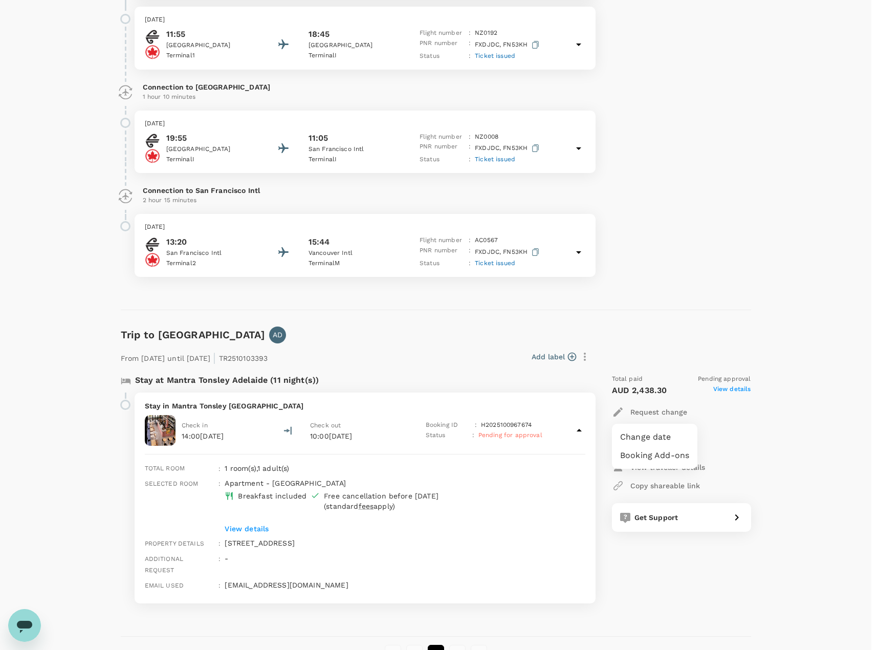
click at [778, 434] on div at bounding box center [439, 325] width 879 height 650
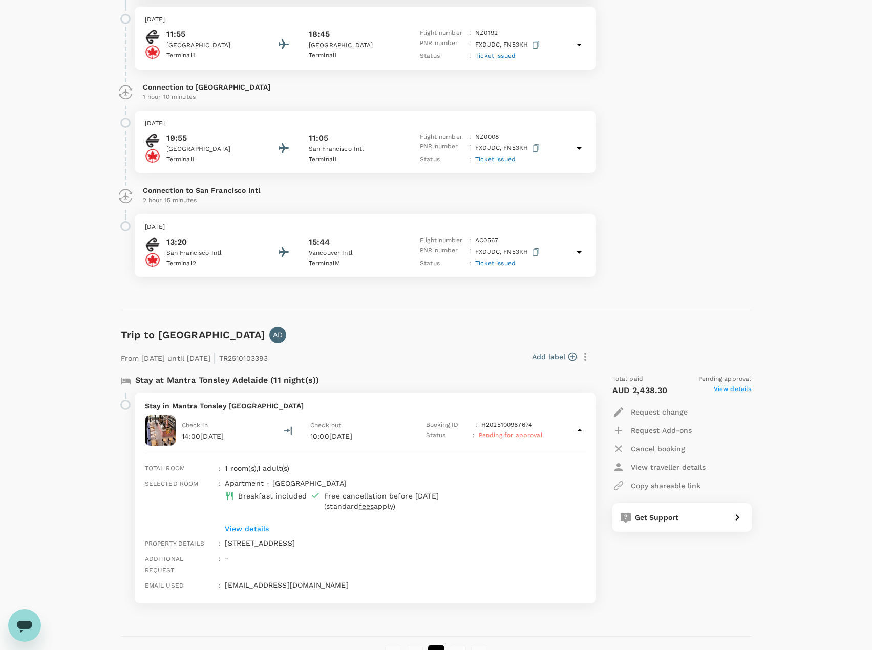
click at [691, 520] on div "Get Support" at bounding box center [678, 515] width 96 height 14
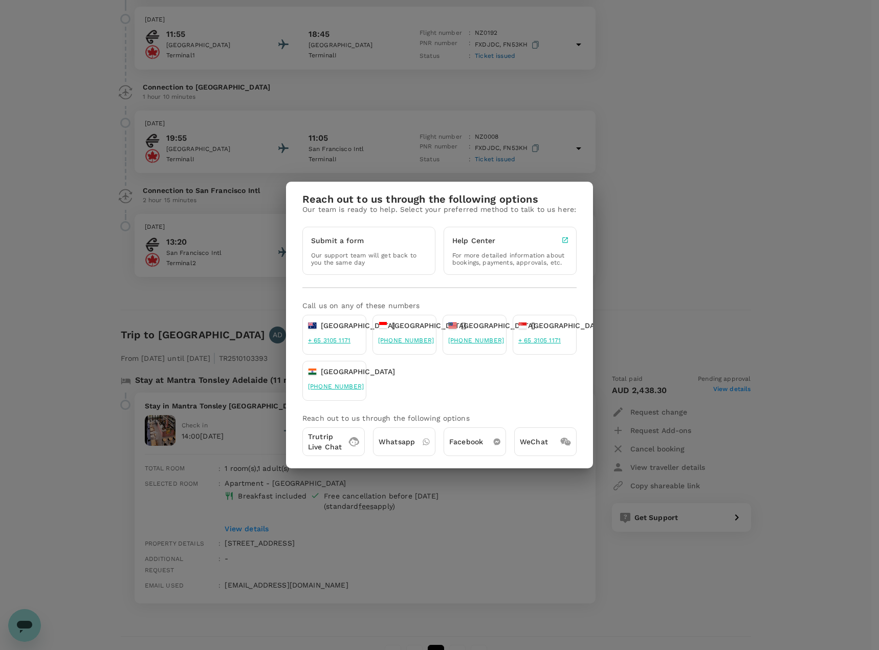
click at [358, 255] on p "Our support team will get back to you the same day" at bounding box center [369, 259] width 116 height 14
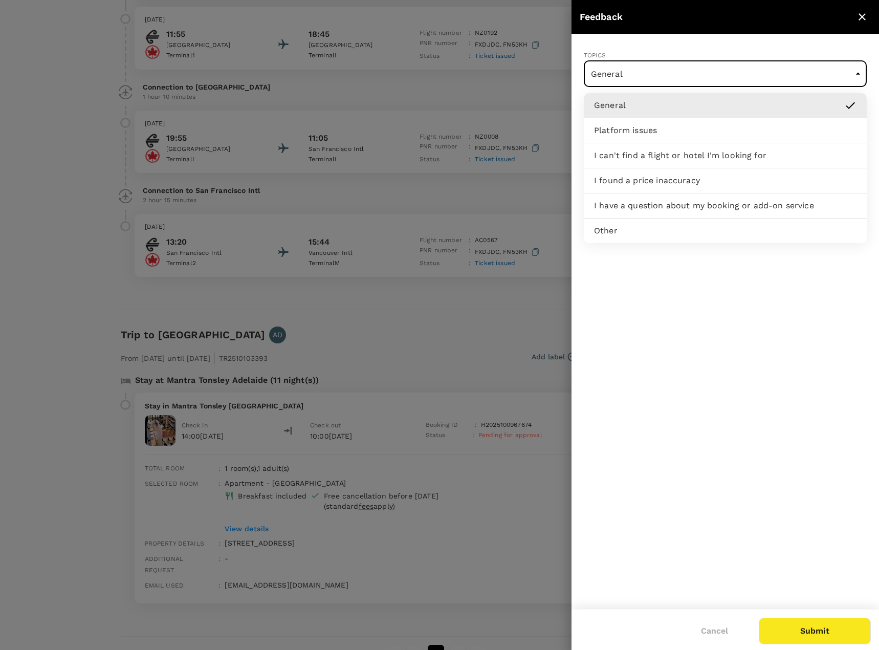
click at [636, 80] on body "Trips Book Approvals 0 Reports People Manage AD Trips ​ ​ Upcoming Past Cancell…" at bounding box center [439, 112] width 879 height 1217
click at [615, 206] on p "I have a question about my booking or add-on service" at bounding box center [704, 206] width 220 height 12
type input "I have a question about my booking or add-on service"
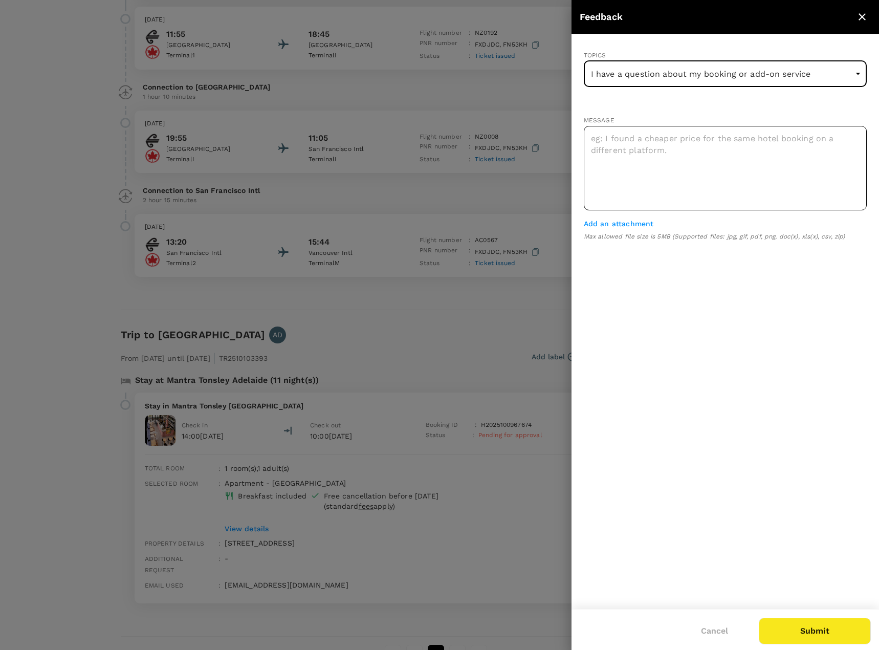
click at [610, 151] on textarea at bounding box center [725, 168] width 283 height 84
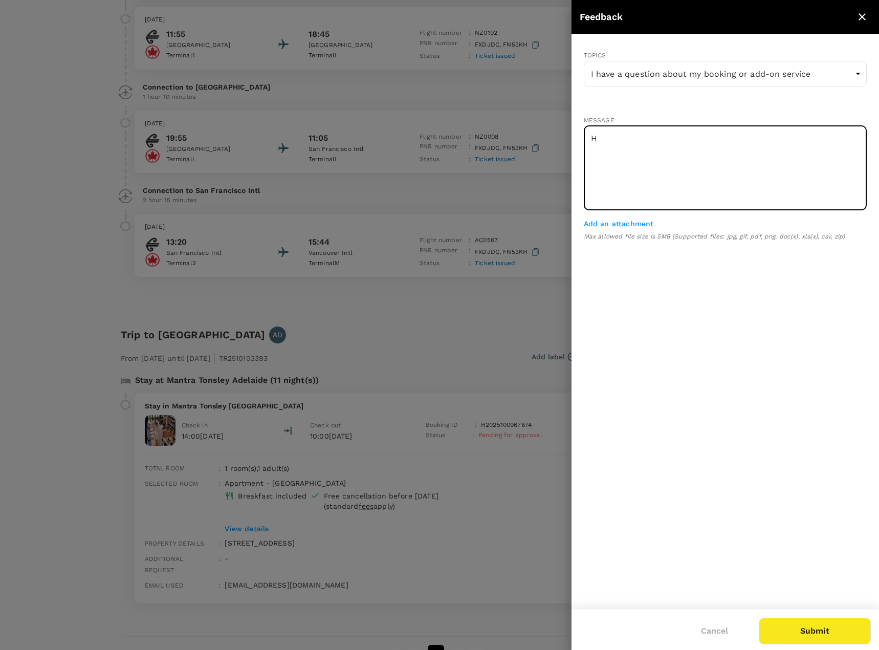
type textarea "H"
click at [721, 632] on button "Cancel" at bounding box center [715, 631] width 56 height 26
type input "General"
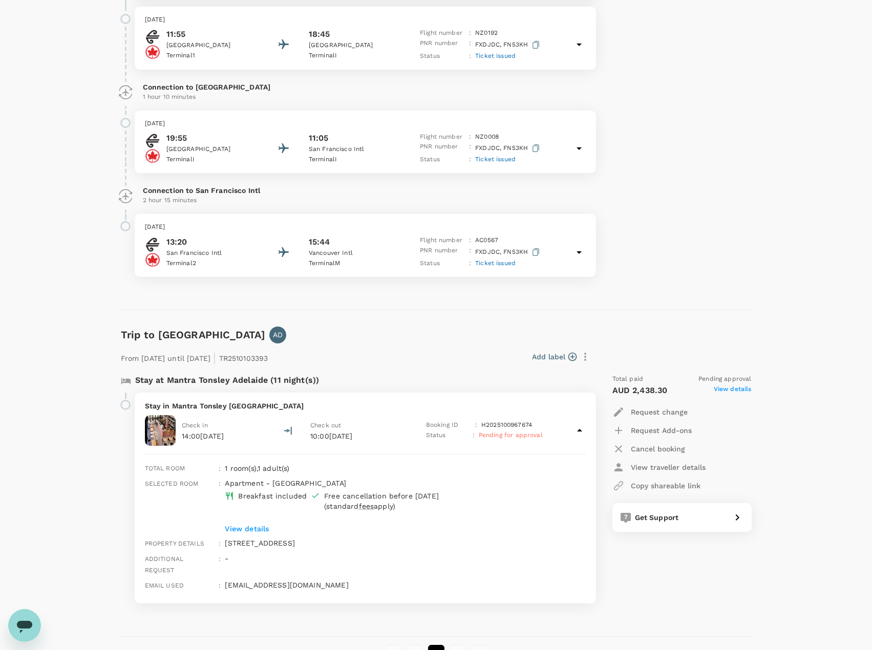
click at [78, 289] on div "Trips ​ ​ Upcoming Past Cancelled/Rejected Where I am the traveller Trip to [GE…" at bounding box center [436, 116] width 872 height 1155
click at [125, 407] on div at bounding box center [125, 405] width 10 height 10
